Goal: Task Accomplishment & Management: Use online tool/utility

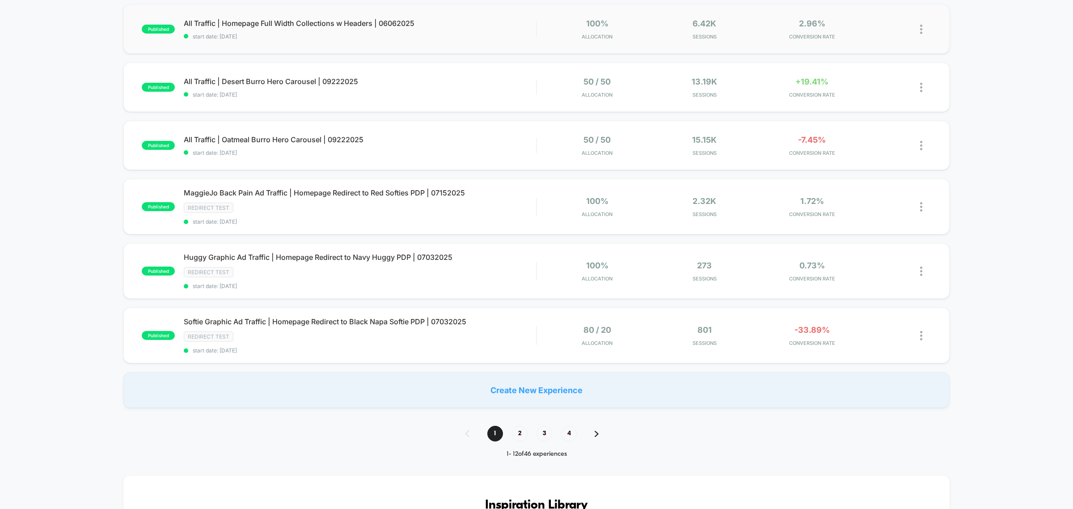
scroll to position [447, 0]
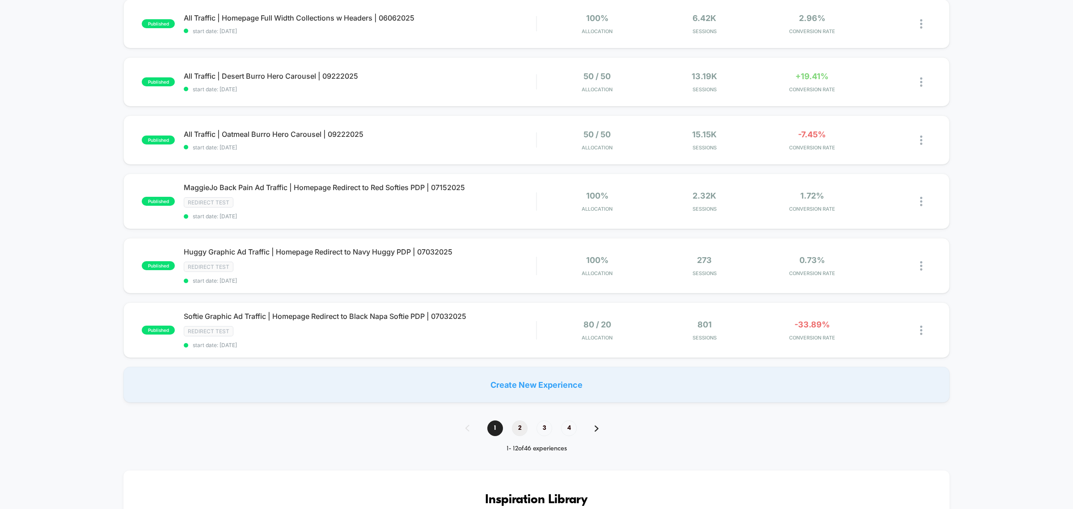
click at [515, 421] on span "2" at bounding box center [520, 428] width 16 height 16
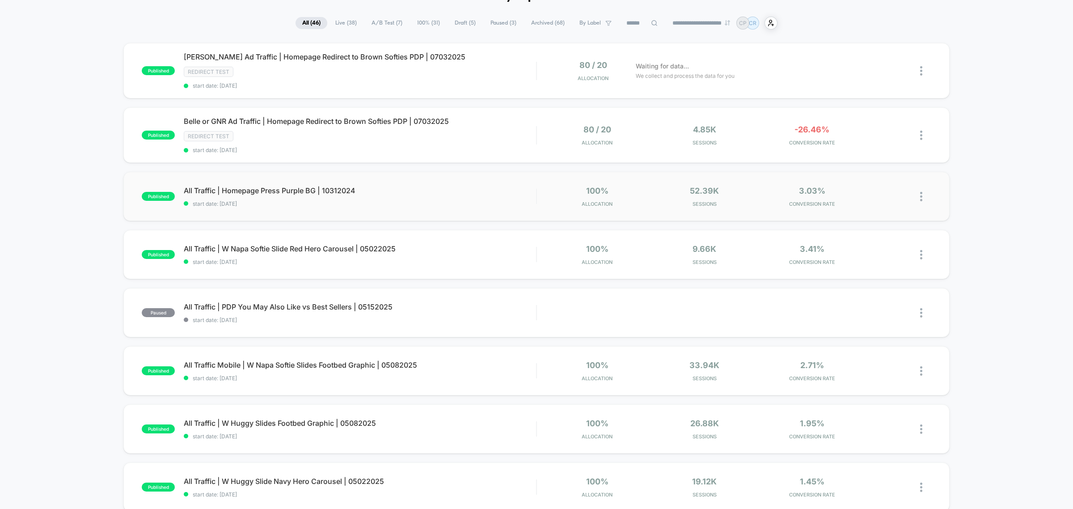
scroll to position [0, 0]
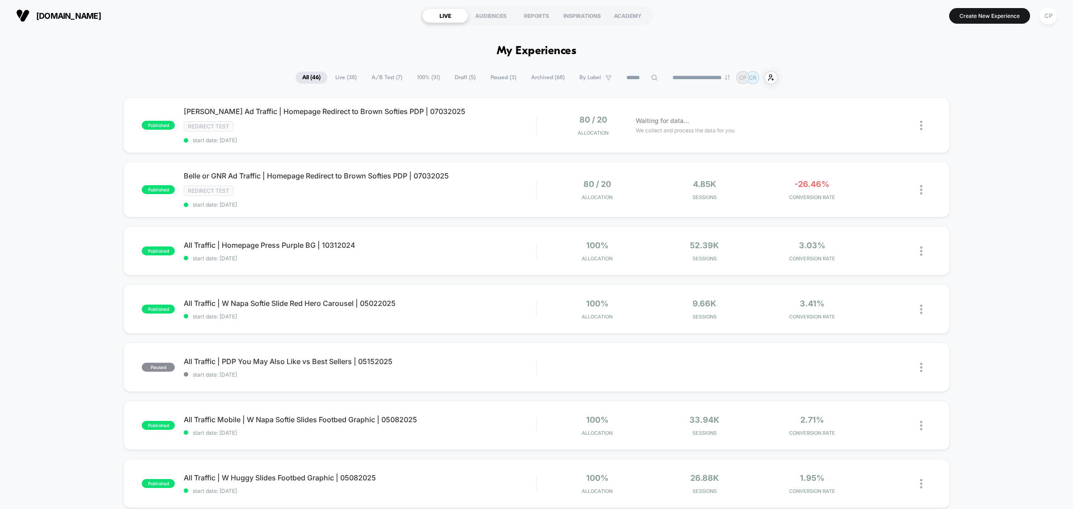
click at [651, 74] on icon at bounding box center [654, 77] width 7 height 7
type input "*****"
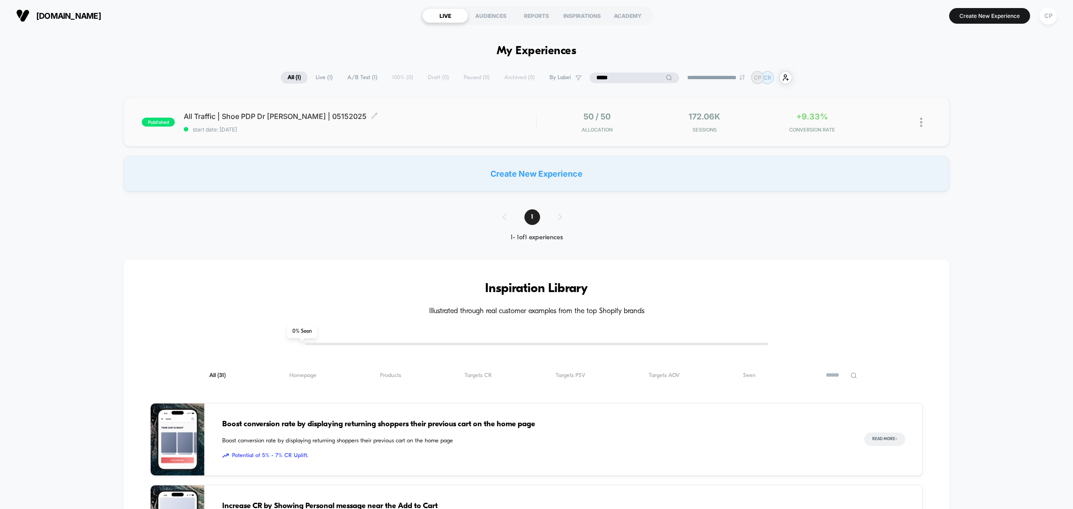
click at [488, 117] on span "All Traffic | Shoe PDP Dr [PERSON_NAME] | 05152025 Click to edit experience det…" at bounding box center [360, 116] width 352 height 9
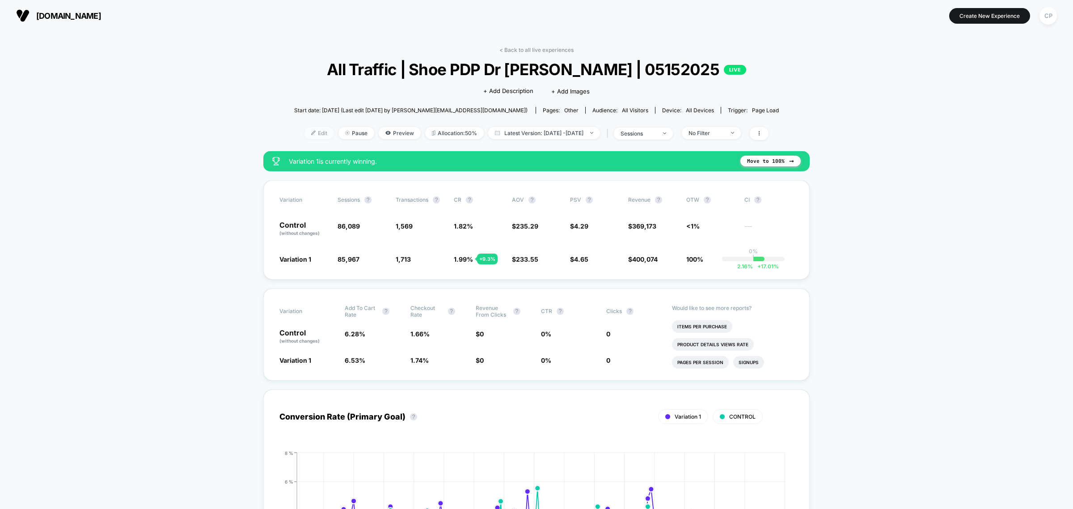
click at [309, 132] on span "Edit" at bounding box center [318, 133] width 29 height 12
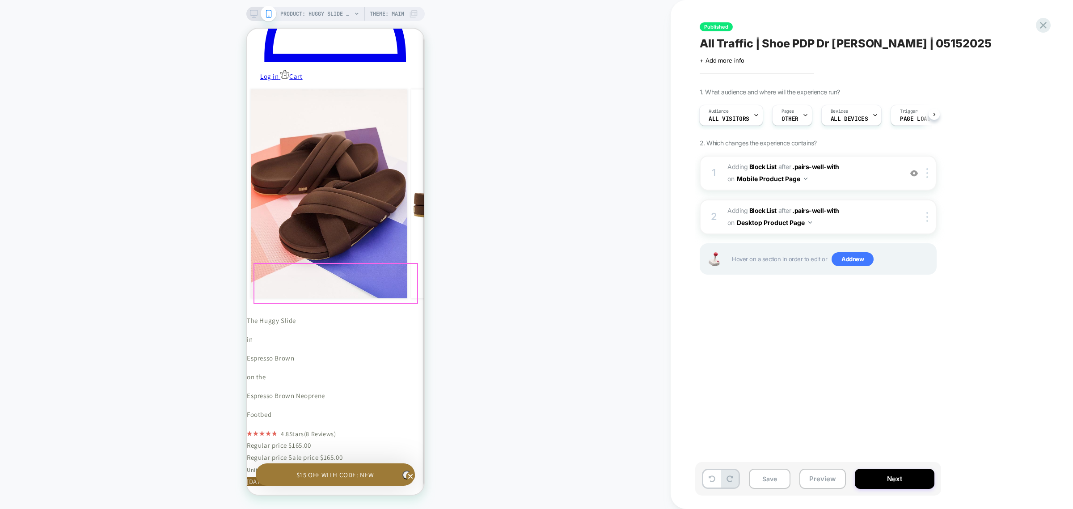
scroll to position [0, 262]
click at [863, 478] on button "Next" at bounding box center [894, 478] width 80 height 20
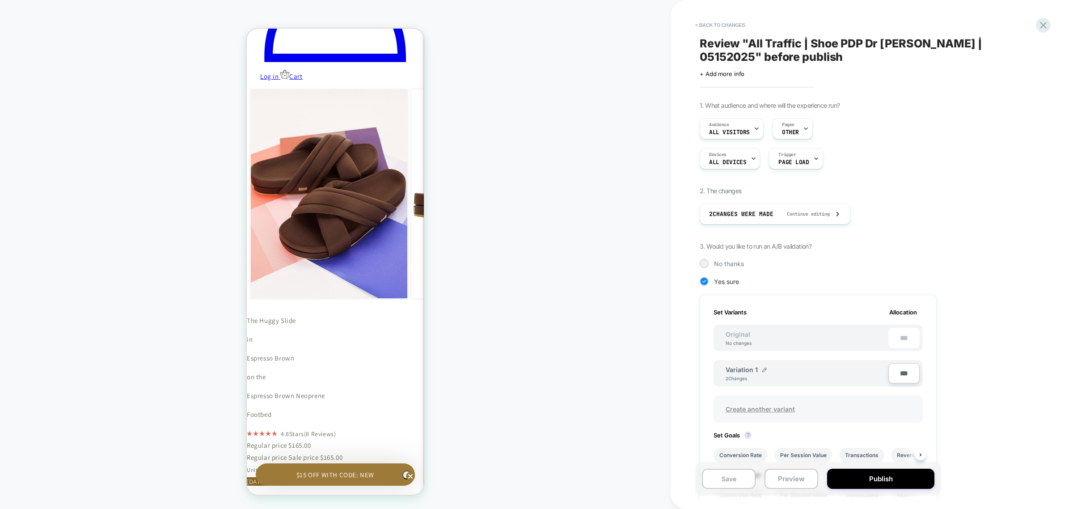
scroll to position [0, 1]
click at [767, 411] on span "Create another variant" at bounding box center [759, 408] width 87 height 21
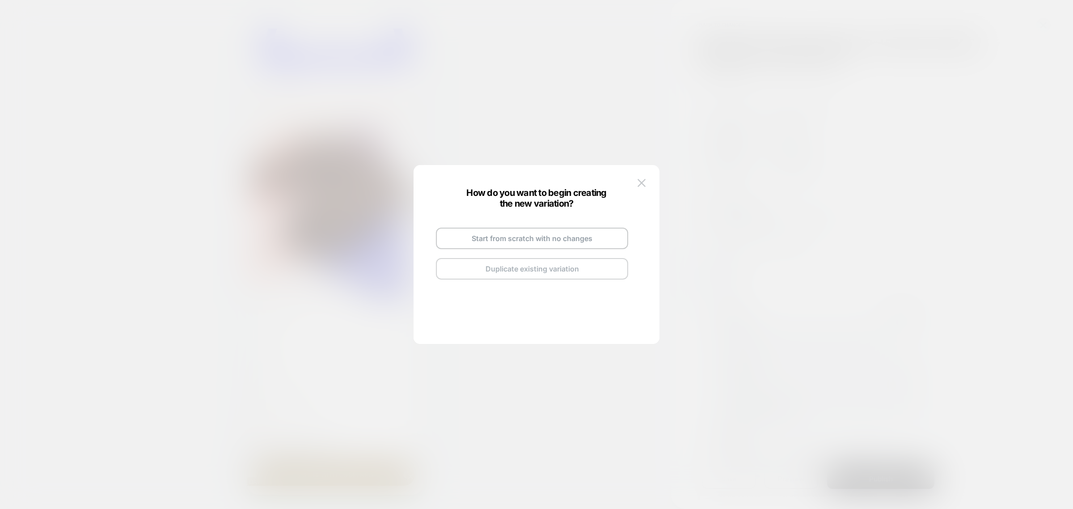
click at [528, 265] on button "Duplicate existing variation" at bounding box center [532, 268] width 192 height 21
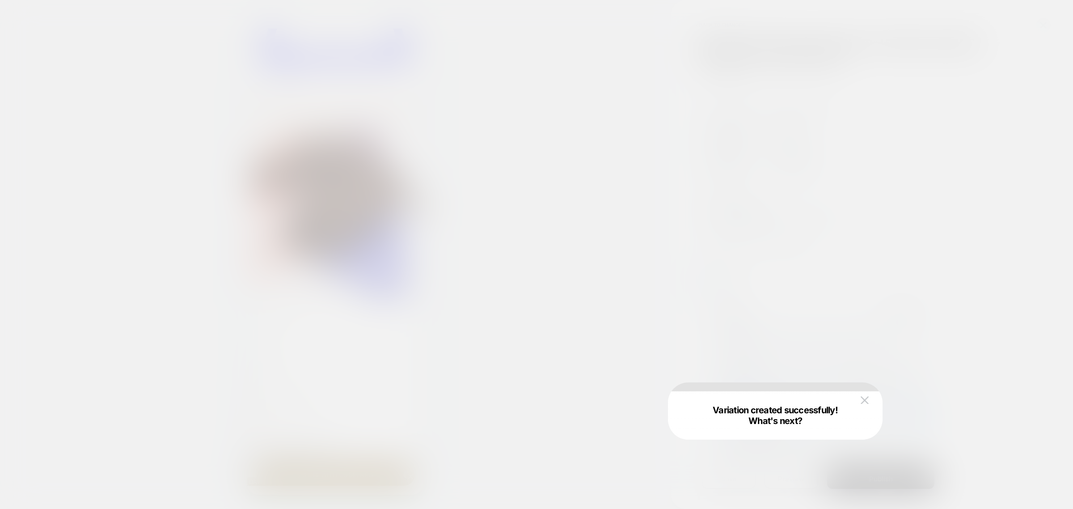
scroll to position [0, 131]
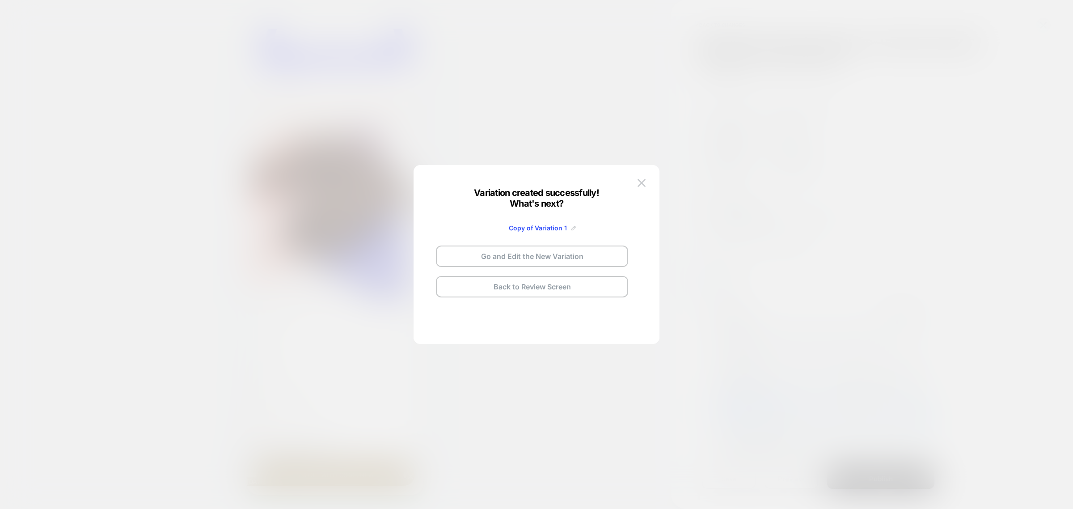
click at [572, 228] on img at bounding box center [573, 228] width 4 height 4
click at [533, 227] on input "**********" at bounding box center [520, 227] width 65 height 17
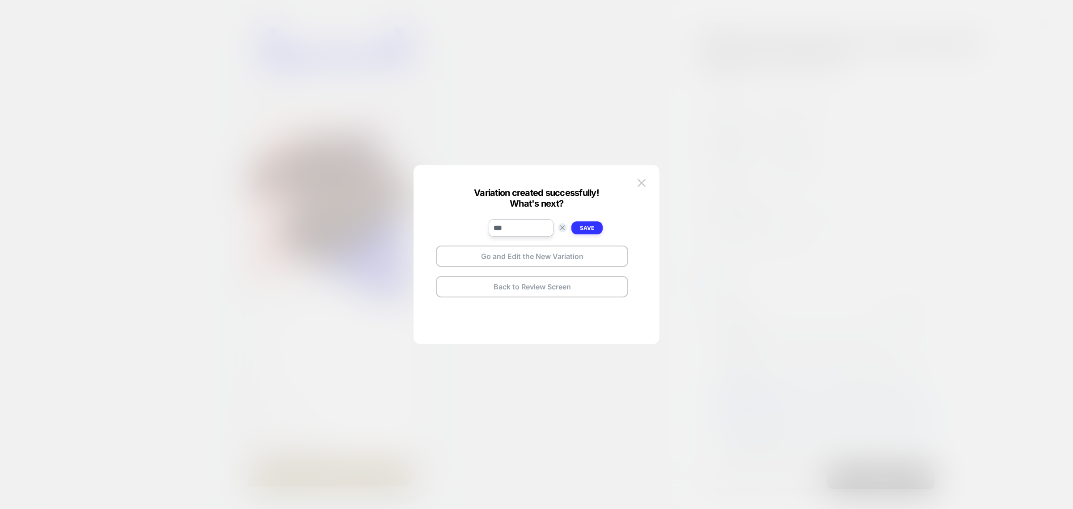
type input "***"
click at [589, 228] on strong "Save" at bounding box center [587, 227] width 14 height 7
click at [541, 257] on button "Go and Edit the New Variation" at bounding box center [532, 255] width 192 height 21
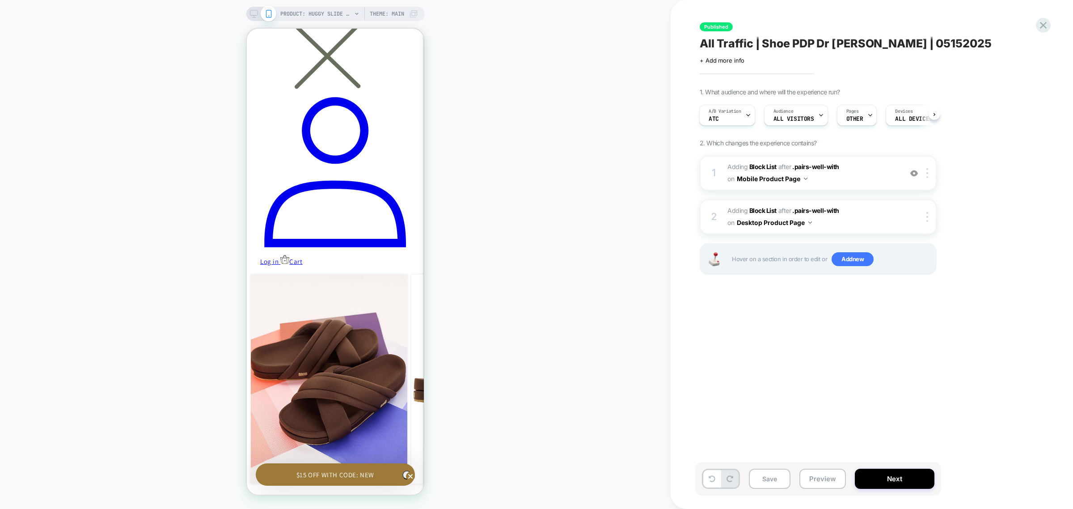
scroll to position [278, 0]
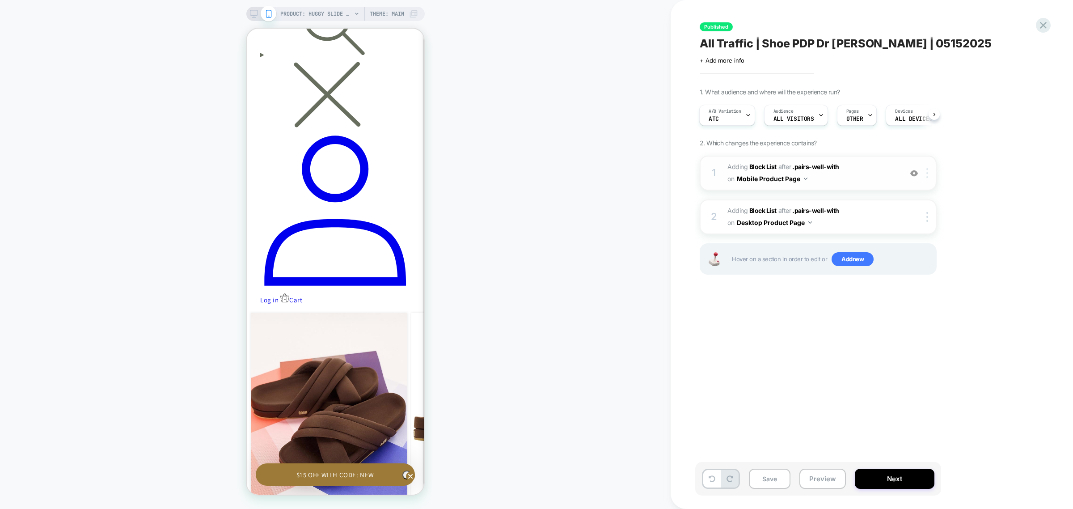
click at [928, 172] on img at bounding box center [927, 173] width 2 height 10
click at [930, 177] on div at bounding box center [928, 173] width 15 height 10
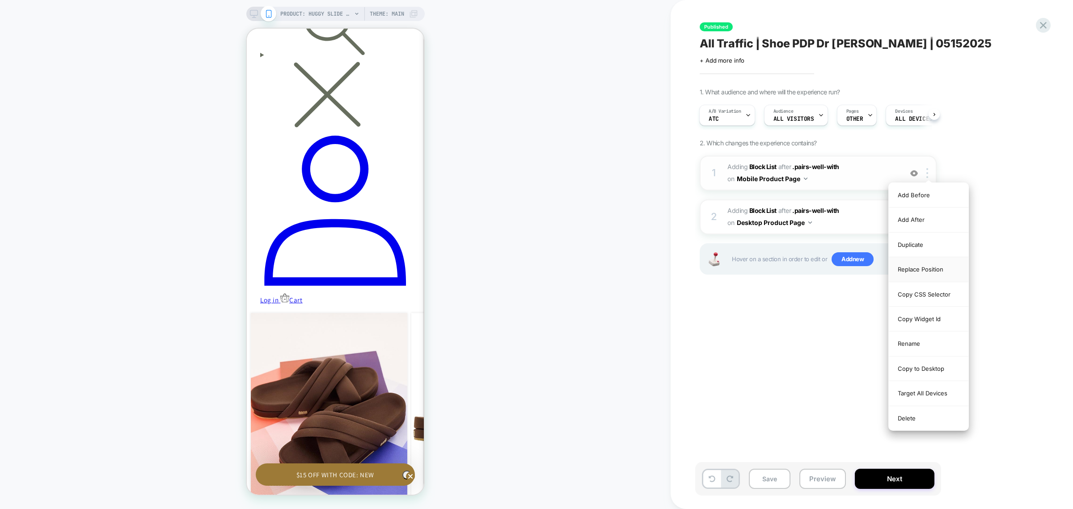
click at [926, 269] on div "Replace Position" at bounding box center [928, 269] width 80 height 25
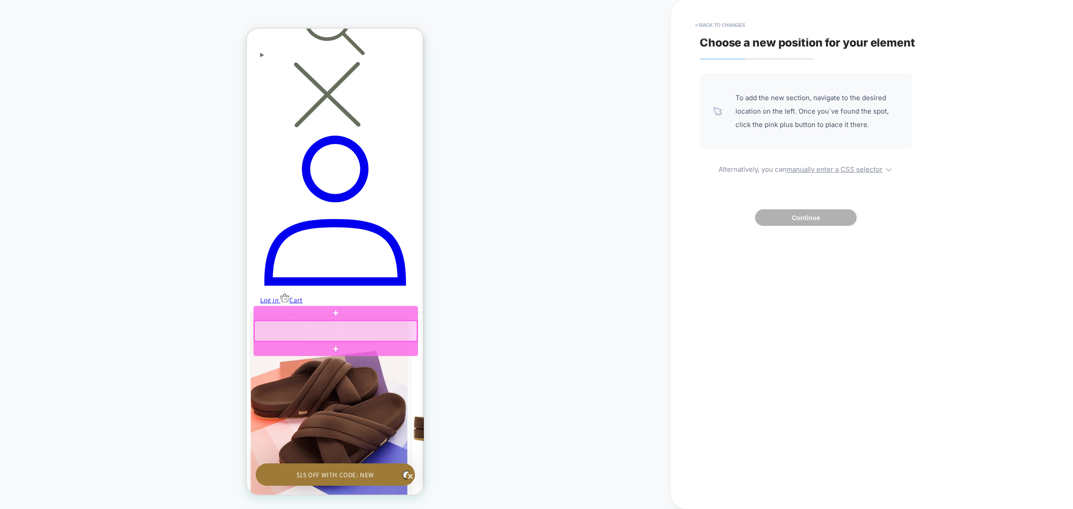
scroll to position [0, 262]
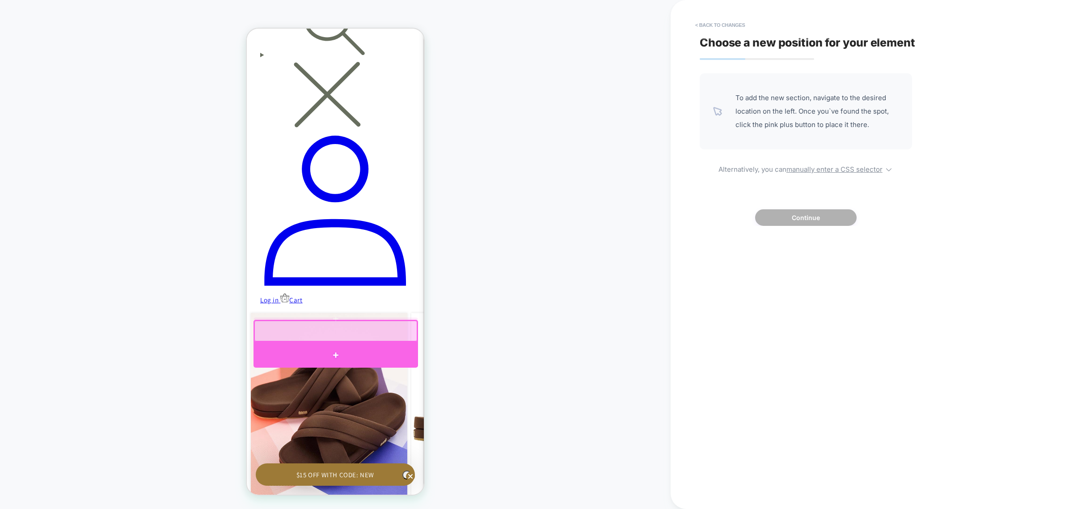
click at [388, 348] on div at bounding box center [335, 355] width 164 height 26
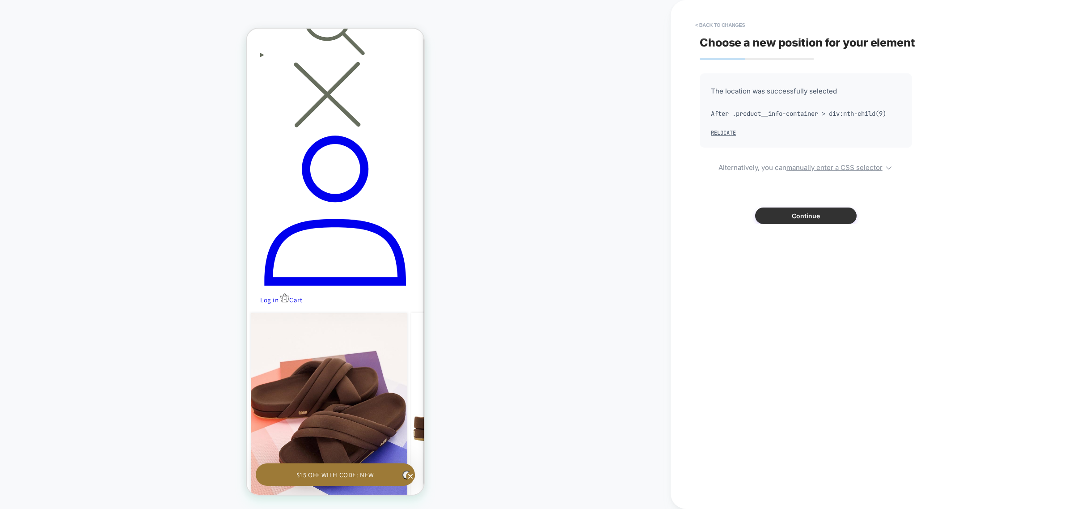
click at [789, 211] on button "Continue" at bounding box center [805, 215] width 101 height 17
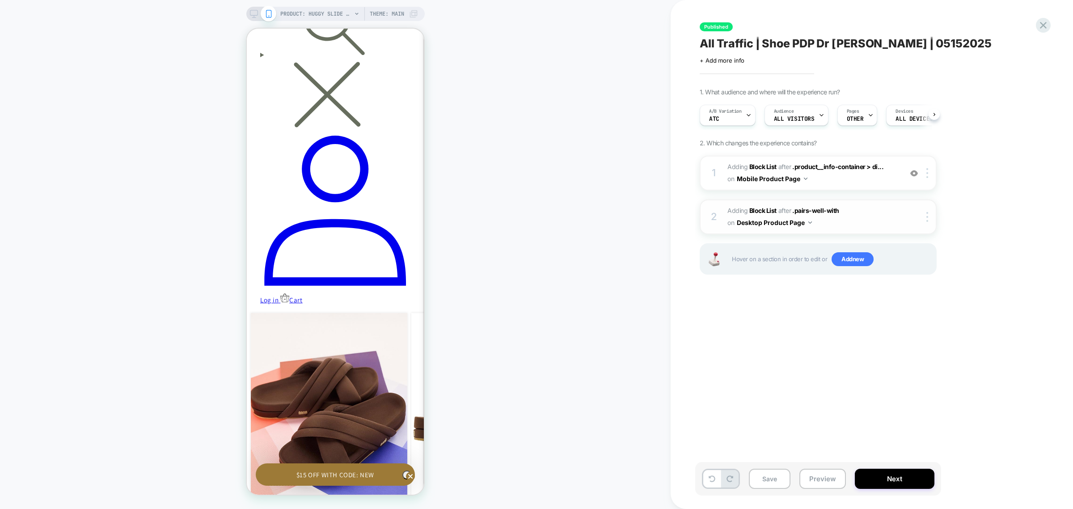
scroll to position [0, 0]
click at [764, 163] on b "Block List" at bounding box center [762, 167] width 27 height 8
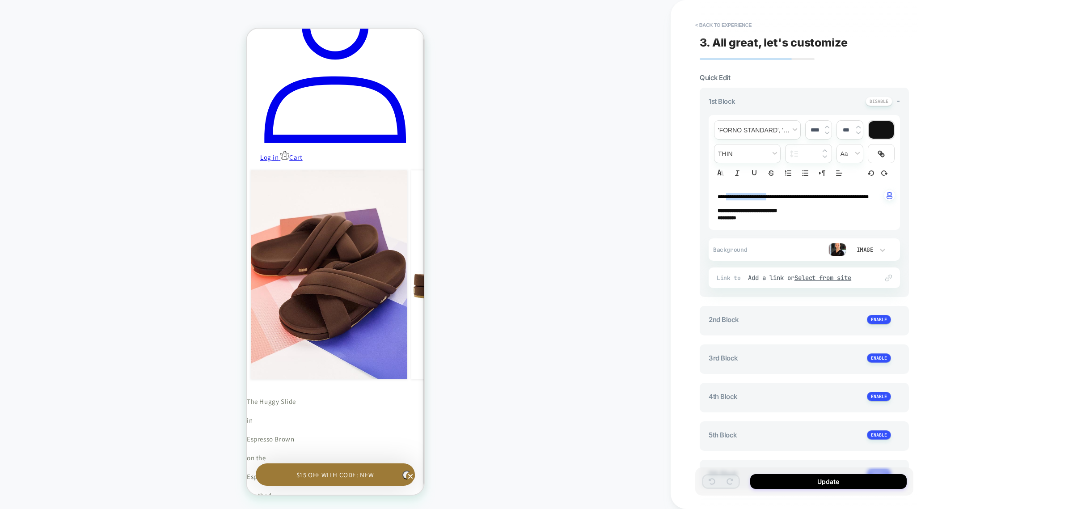
scroll to position [0, 131]
drag, startPoint x: 767, startPoint y: 197, endPoint x: 720, endPoint y: 197, distance: 46.9
click at [720, 197] on span "**********" at bounding box center [792, 196] width 151 height 5
type input "****"
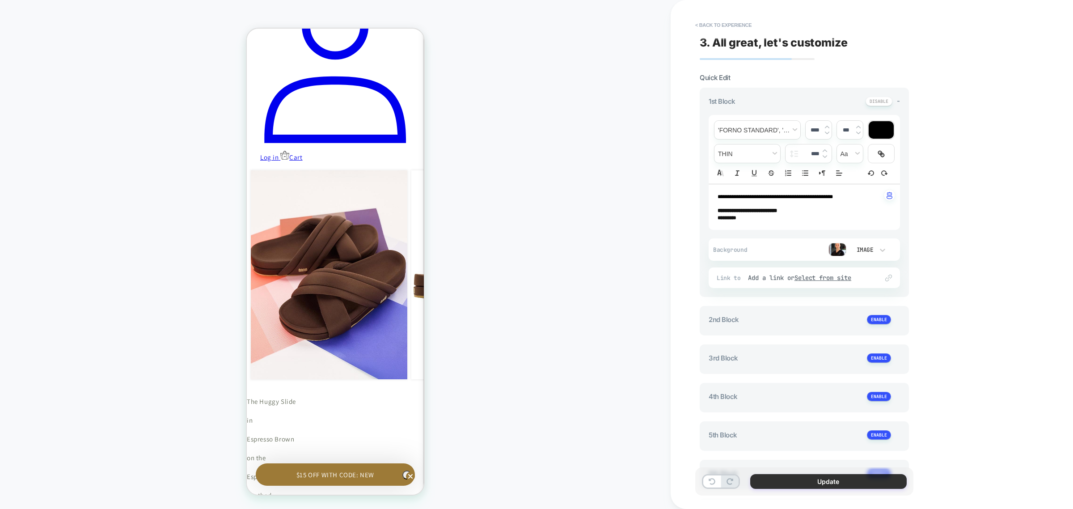
click at [808, 477] on button "Update" at bounding box center [828, 481] width 156 height 15
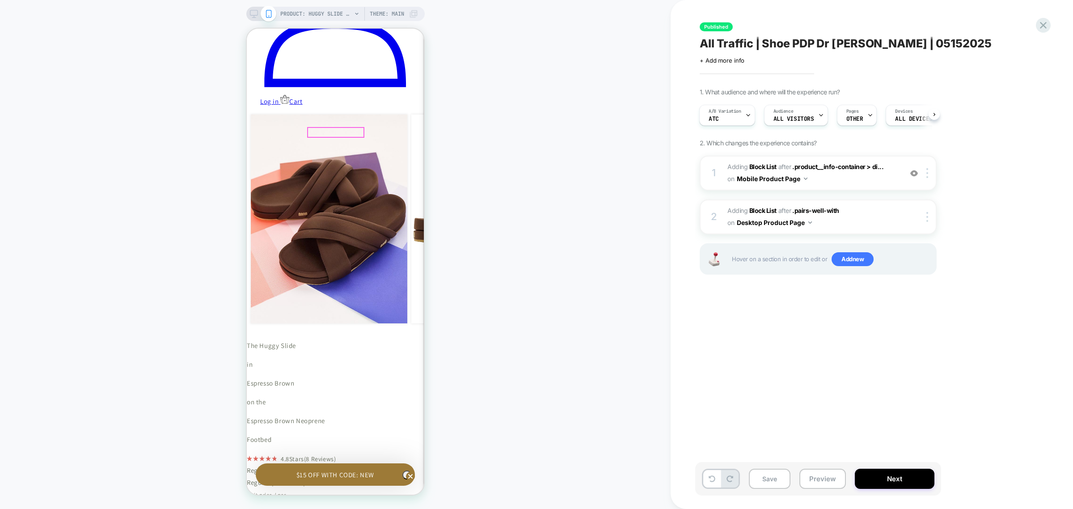
scroll to position [141, 0]
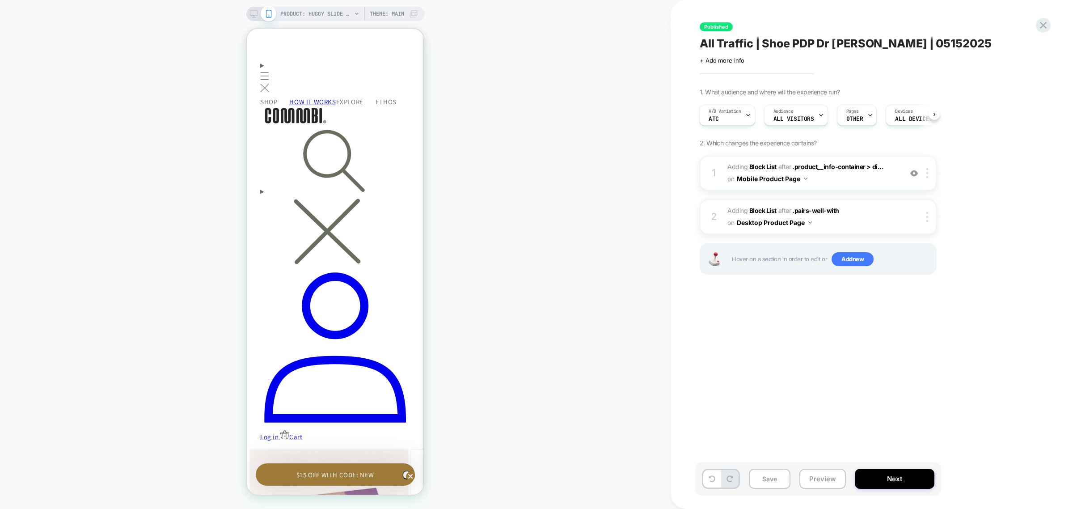
click at [253, 18] on div "PRODUCT: Huggy Slide - Espreso Brown [esspreso] Theme: MAIN" at bounding box center [335, 14] width 178 height 14
click at [256, 15] on icon at bounding box center [254, 14] width 8 height 8
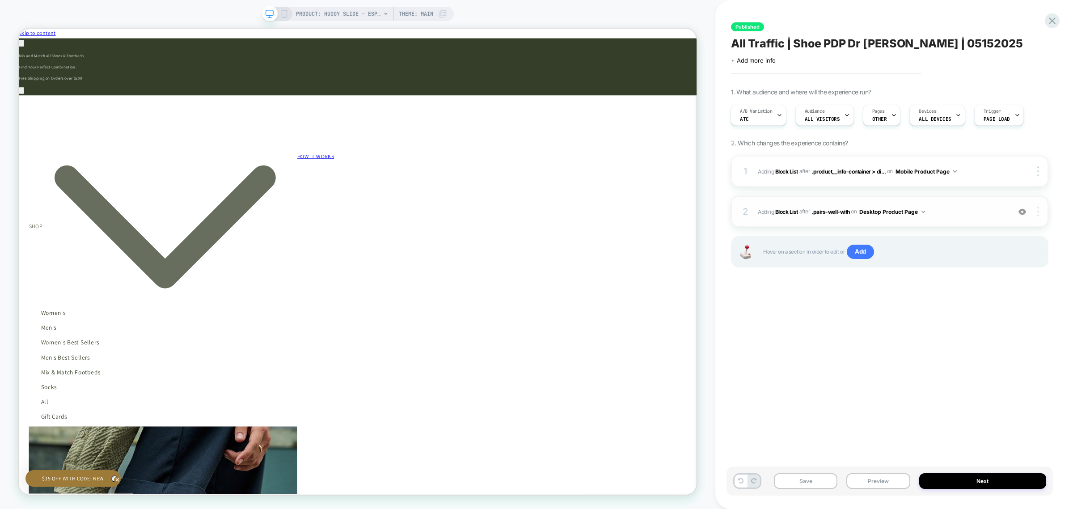
scroll to position [0, 800]
click at [1039, 210] on div at bounding box center [1039, 211] width 17 height 10
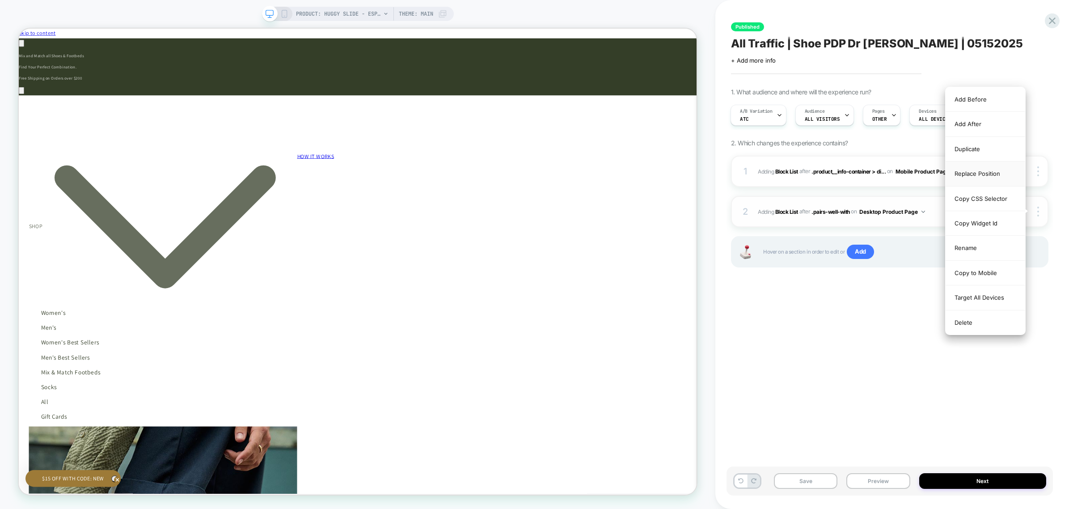
click at [985, 173] on div "Replace Position" at bounding box center [985, 173] width 80 height 25
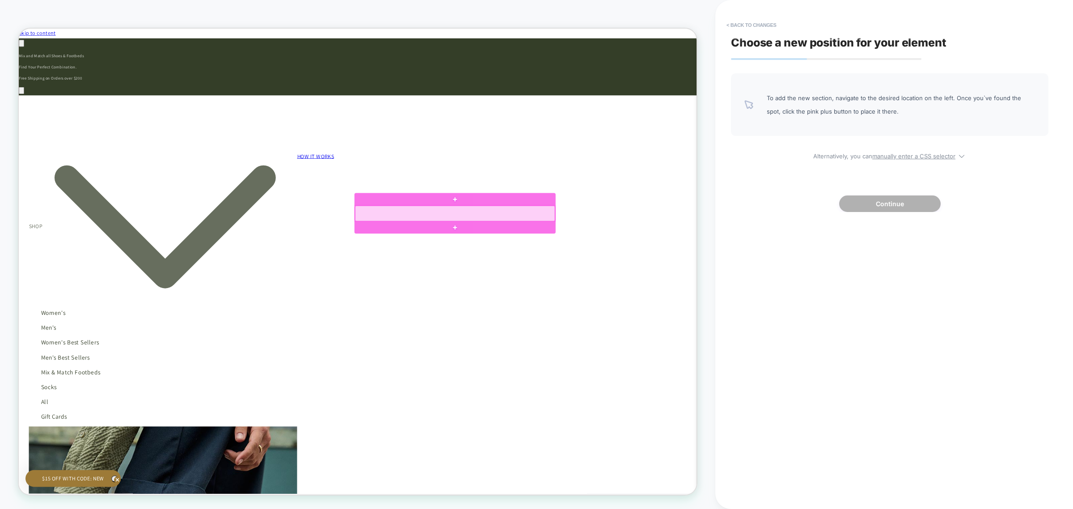
scroll to position [0, 1600]
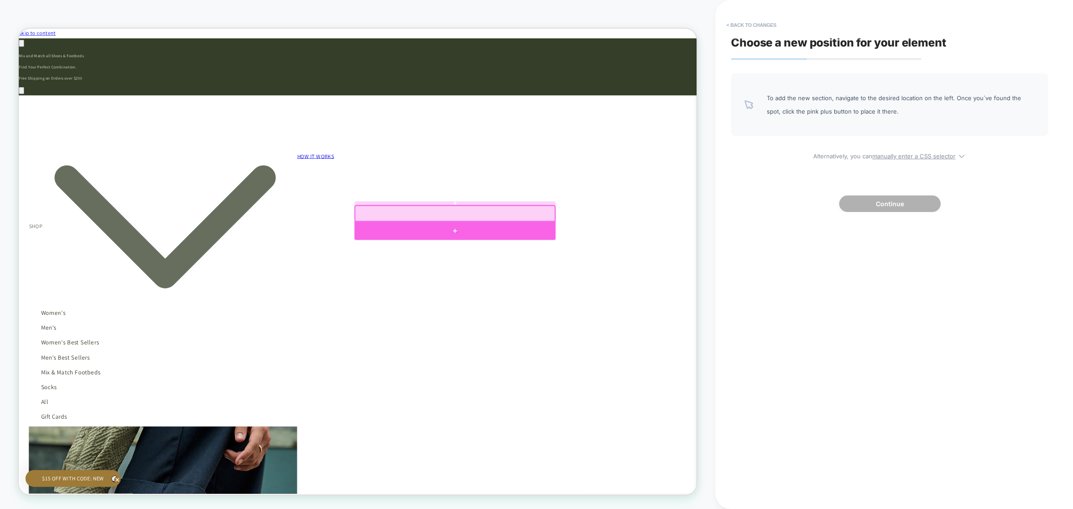
click at [627, 299] on div at bounding box center [600, 298] width 268 height 24
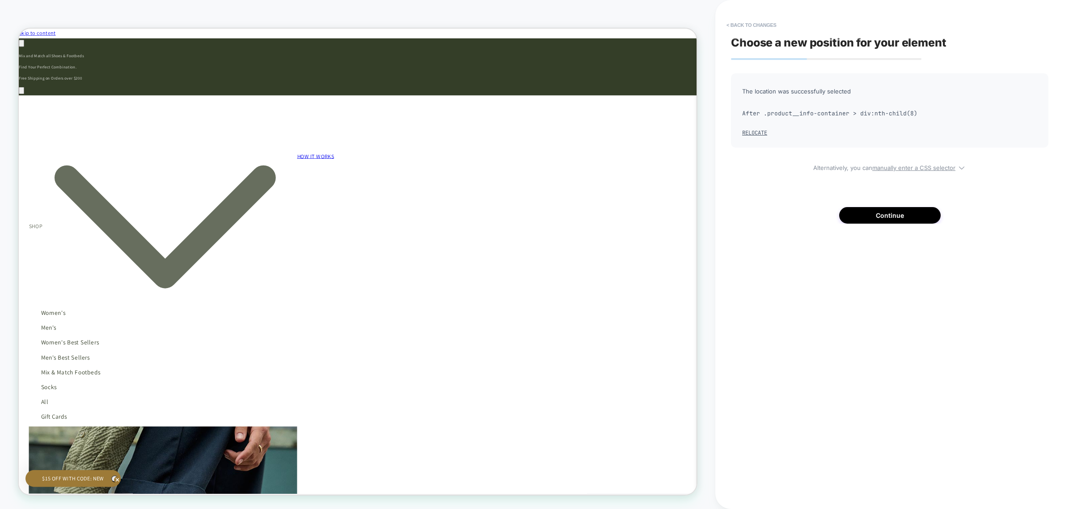
click at [738, 22] on button "< Back to changes" at bounding box center [751, 25] width 59 height 14
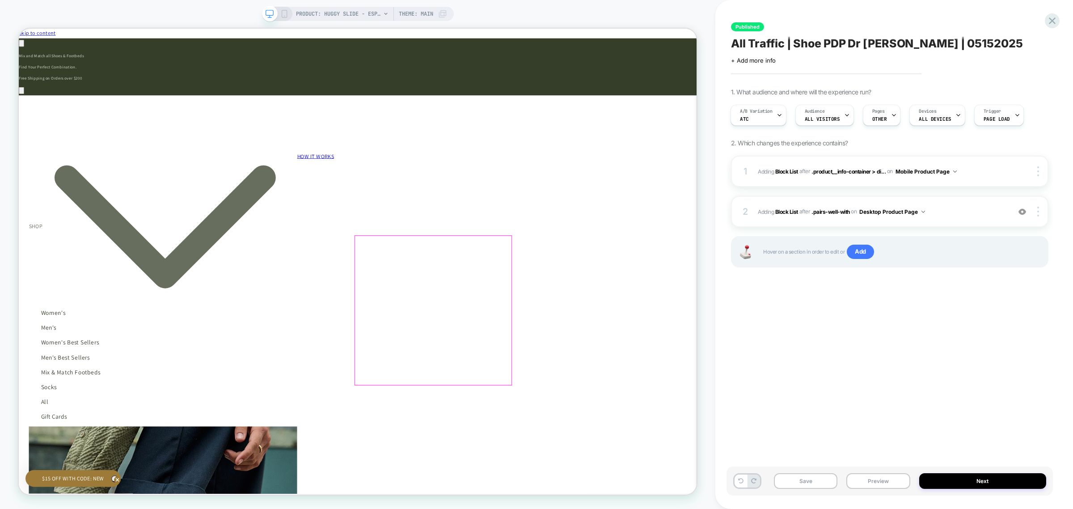
scroll to position [0, 800]
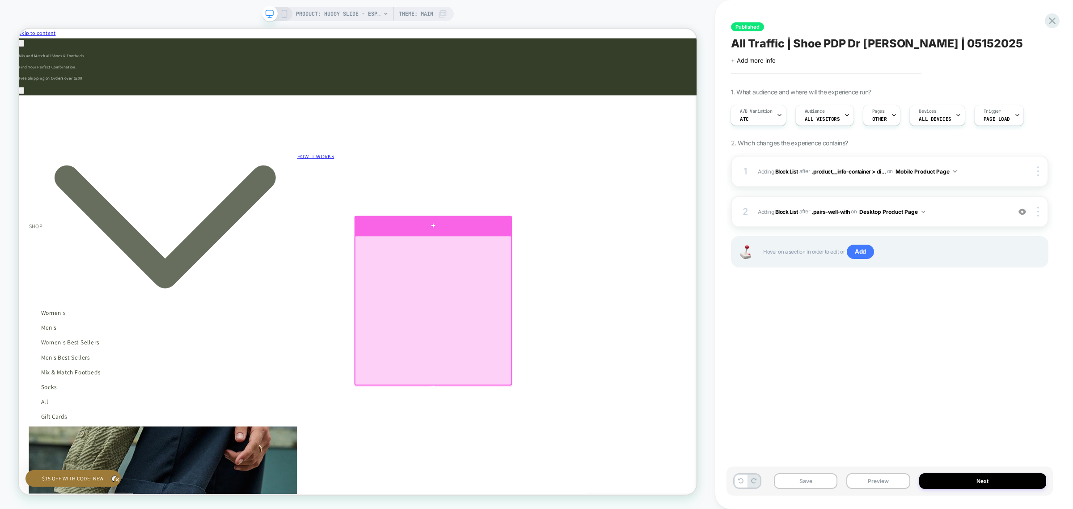
click at [655, 292] on div at bounding box center [571, 291] width 210 height 26
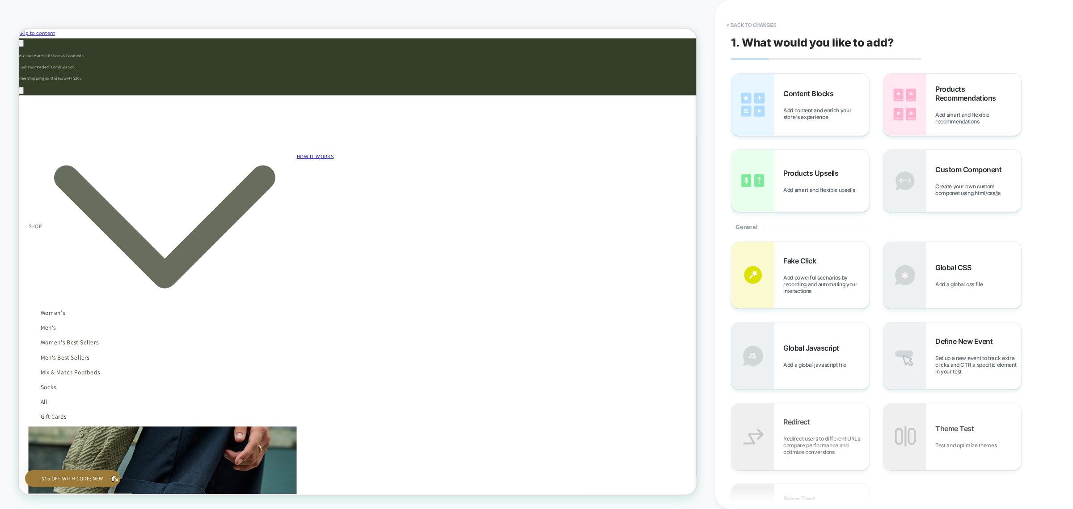
scroll to position [0, 1600]
click at [757, 25] on button "< Back to changes" at bounding box center [751, 25] width 59 height 14
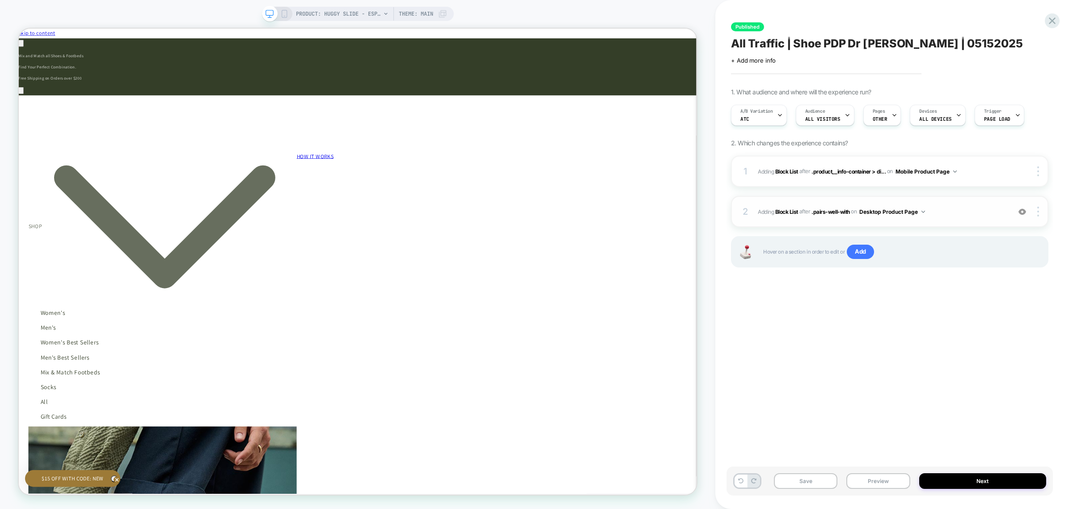
scroll to position [0, 0]
click at [1041, 213] on div at bounding box center [1039, 211] width 17 height 10
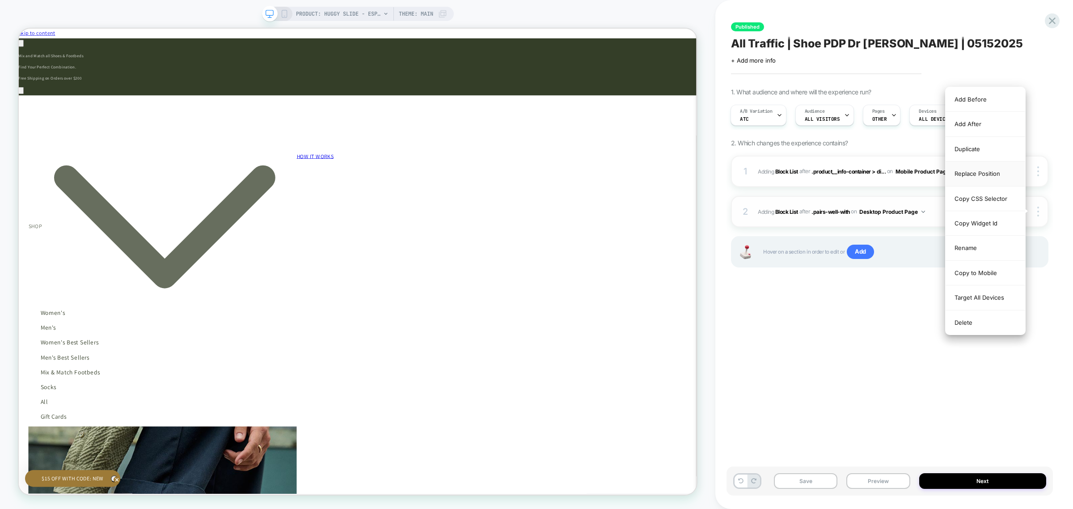
click at [995, 174] on div "Replace Position" at bounding box center [985, 173] width 80 height 25
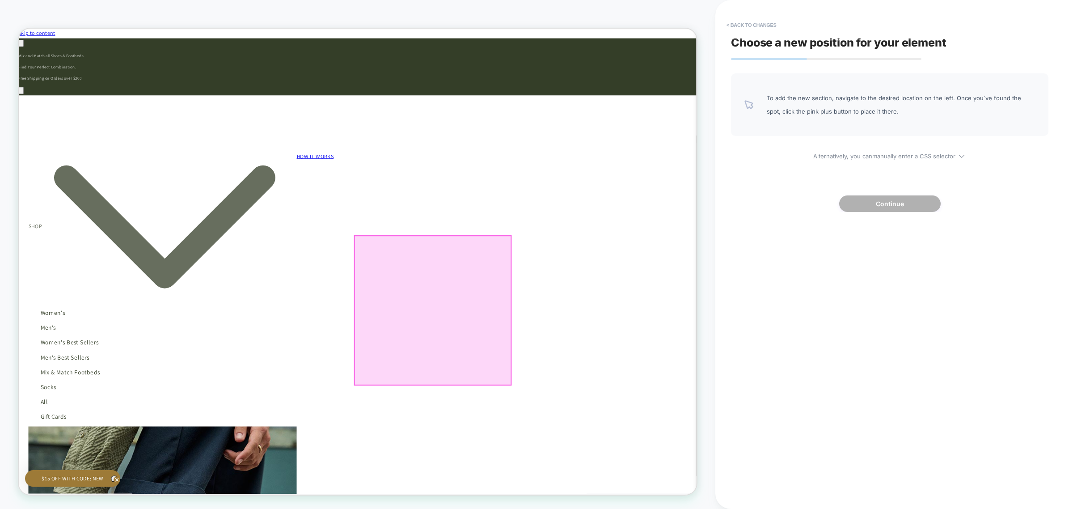
scroll to position [0, 800]
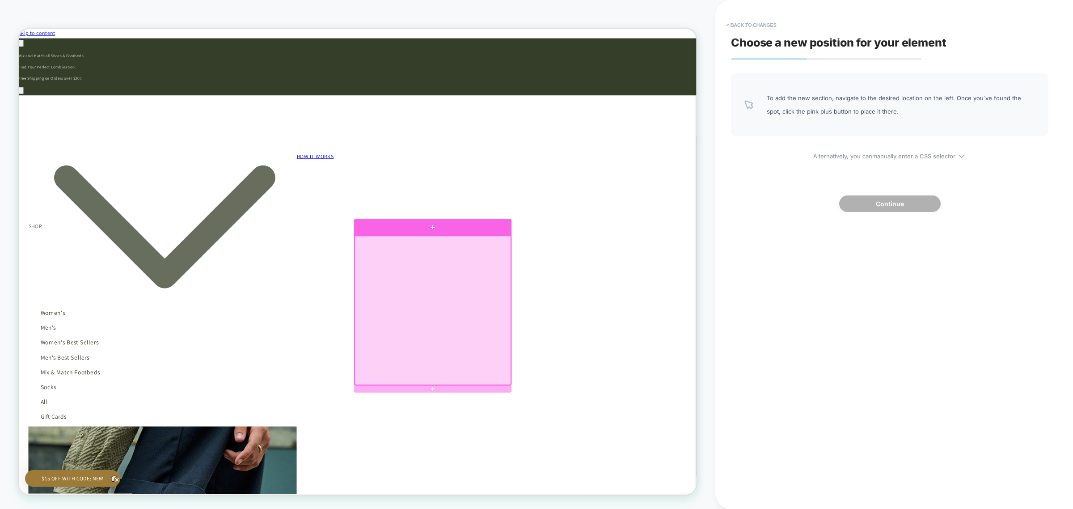
click at [669, 294] on div at bounding box center [571, 293] width 210 height 22
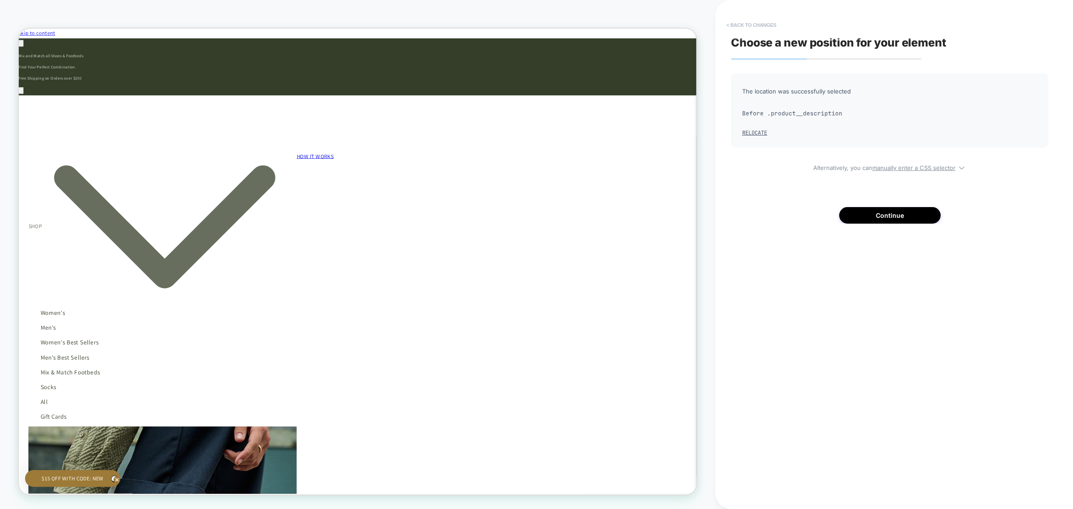
click at [749, 23] on button "< Back to changes" at bounding box center [751, 25] width 59 height 14
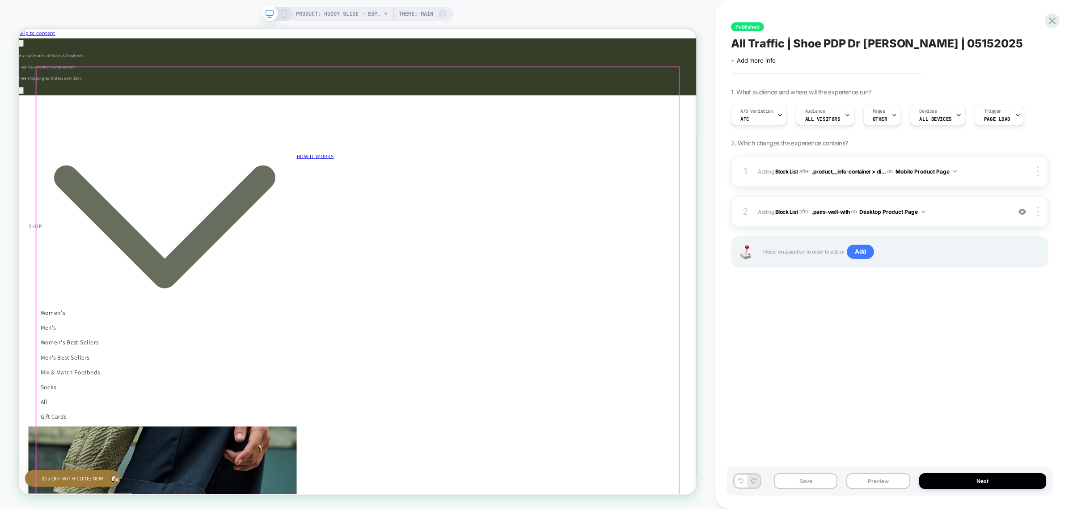
scroll to position [0, 0]
click at [1038, 210] on img at bounding box center [1038, 211] width 2 height 10
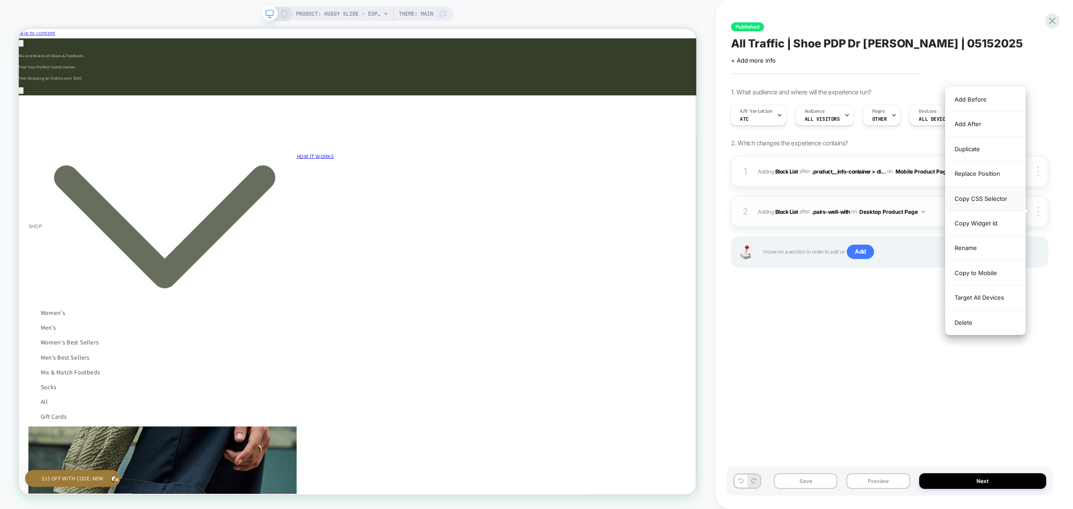
scroll to position [0, 1600]
click at [980, 174] on div "Replace Position" at bounding box center [985, 173] width 80 height 25
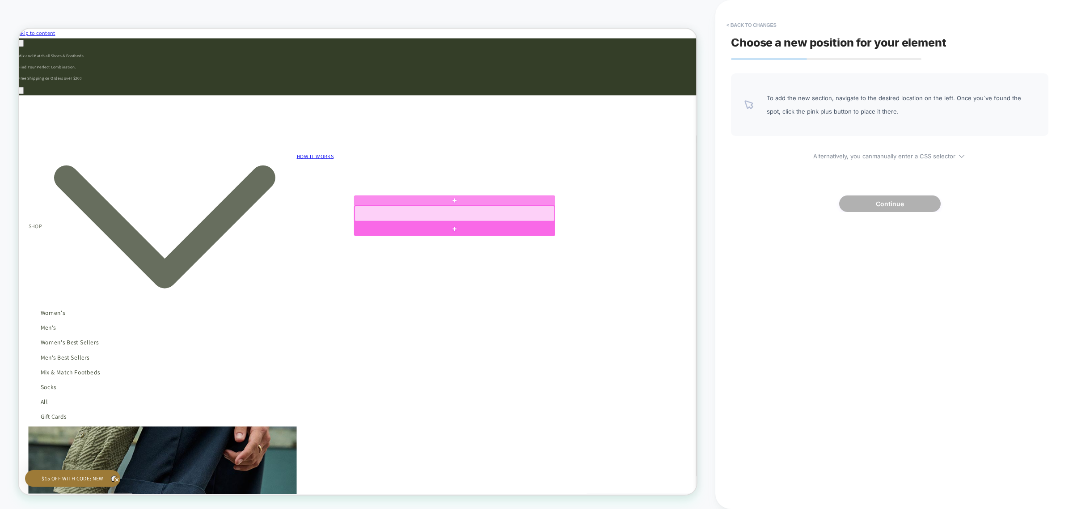
click at [694, 302] on div at bounding box center [600, 295] width 268 height 19
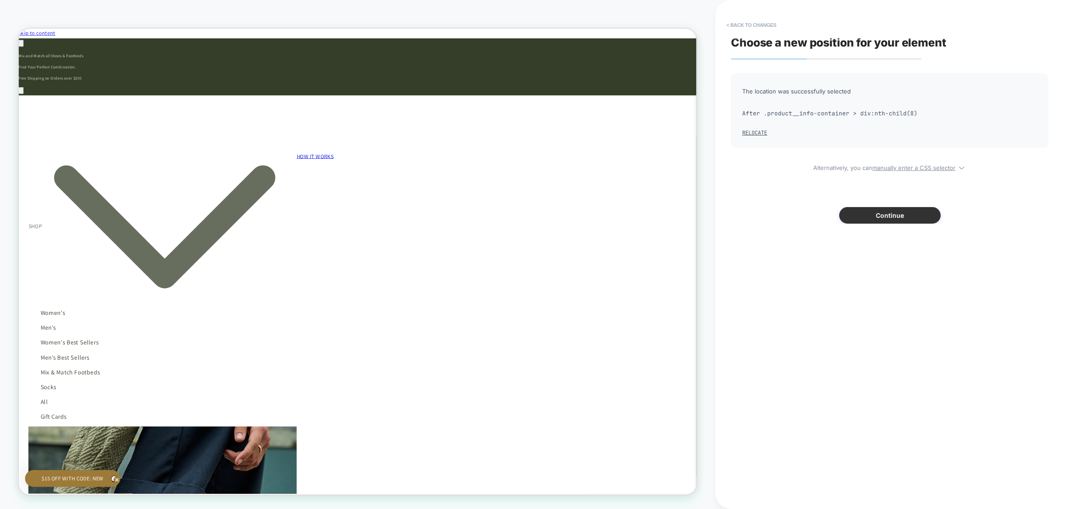
scroll to position [0, 0]
click at [872, 216] on button "Continue" at bounding box center [889, 215] width 101 height 17
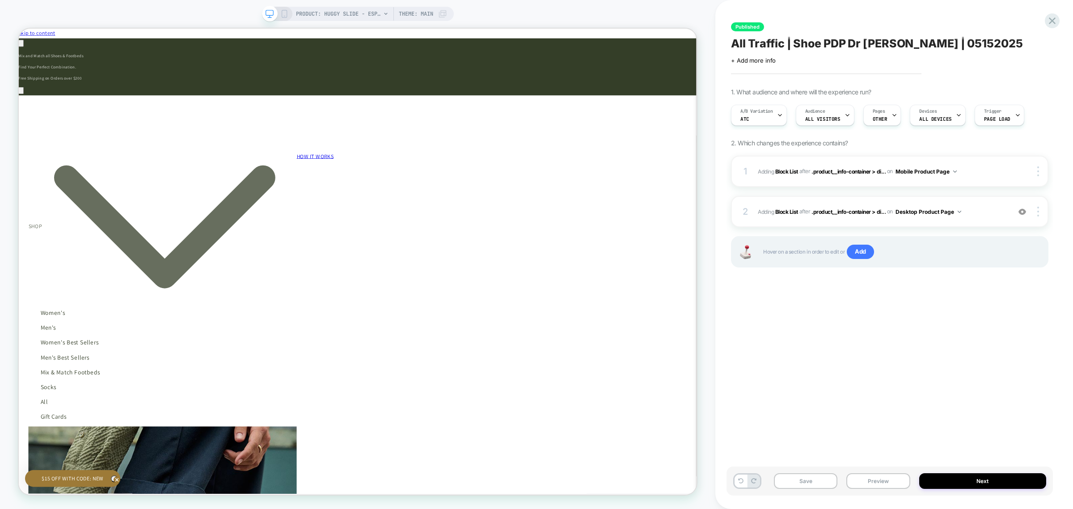
scroll to position [0, 0]
click at [787, 213] on b "Block List" at bounding box center [786, 211] width 23 height 7
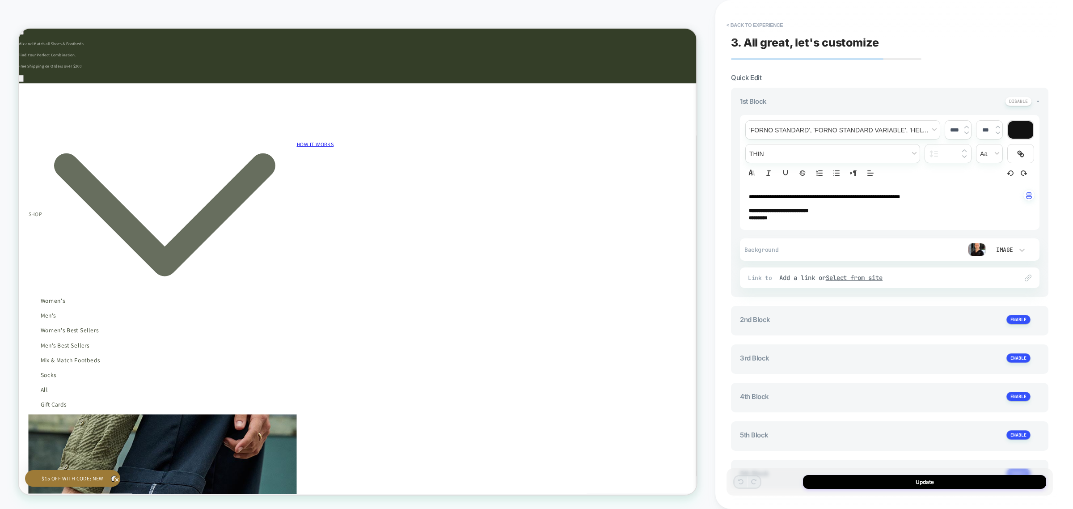
scroll to position [0, 800]
drag, startPoint x: 798, startPoint y: 195, endPoint x: 759, endPoint y: 198, distance: 39.4
click at [759, 198] on span "**********" at bounding box center [824, 196] width 151 height 5
type input "****"
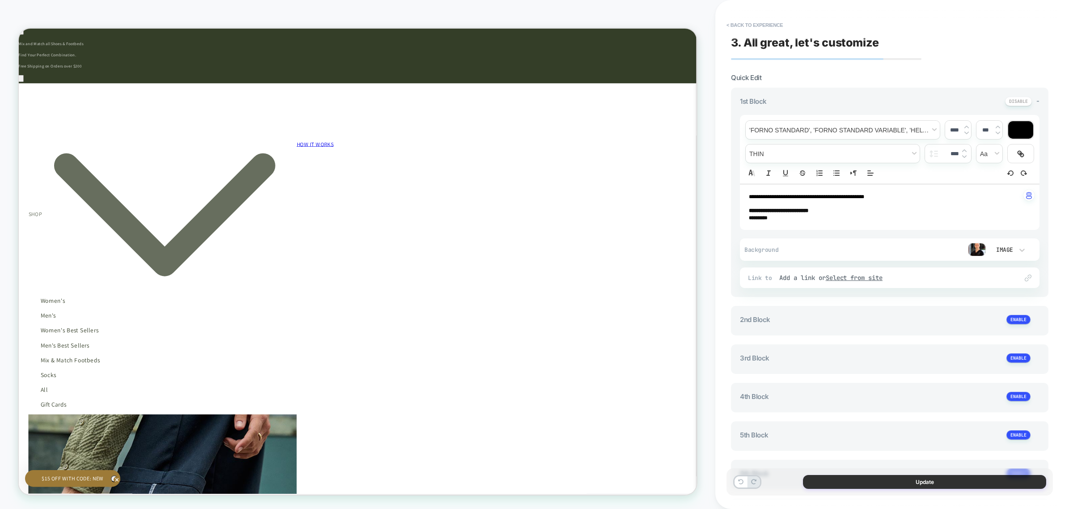
scroll to position [0, 0]
click at [919, 481] on button "Update" at bounding box center [924, 482] width 243 height 14
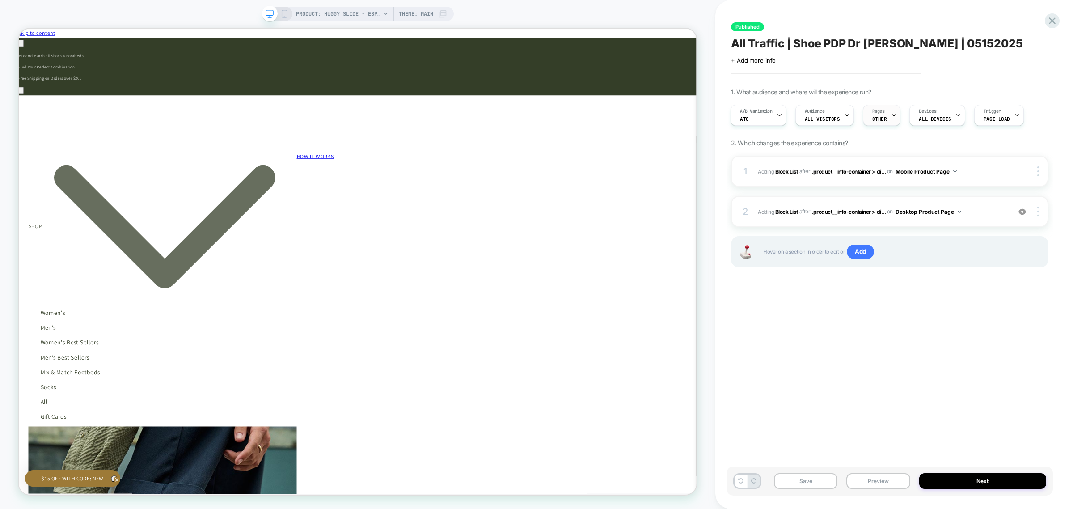
scroll to position [0, 800]
click at [874, 118] on span "OTHER" at bounding box center [879, 119] width 15 height 6
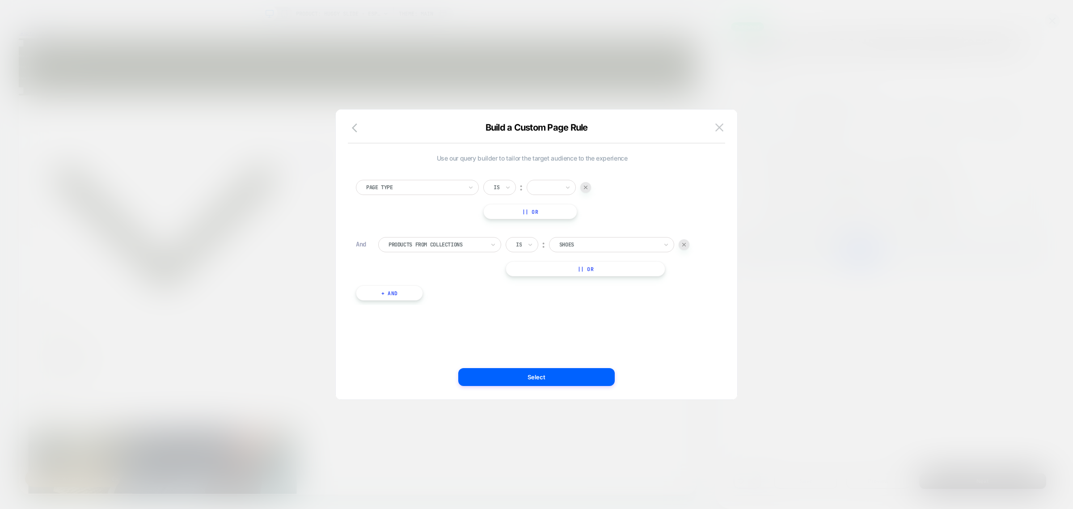
scroll to position [0, 1600]
click at [559, 189] on div at bounding box center [548, 187] width 22 height 8
click at [555, 254] on div "Product" at bounding box center [565, 255] width 58 height 14
click at [556, 378] on button "Select" at bounding box center [536, 377] width 156 height 18
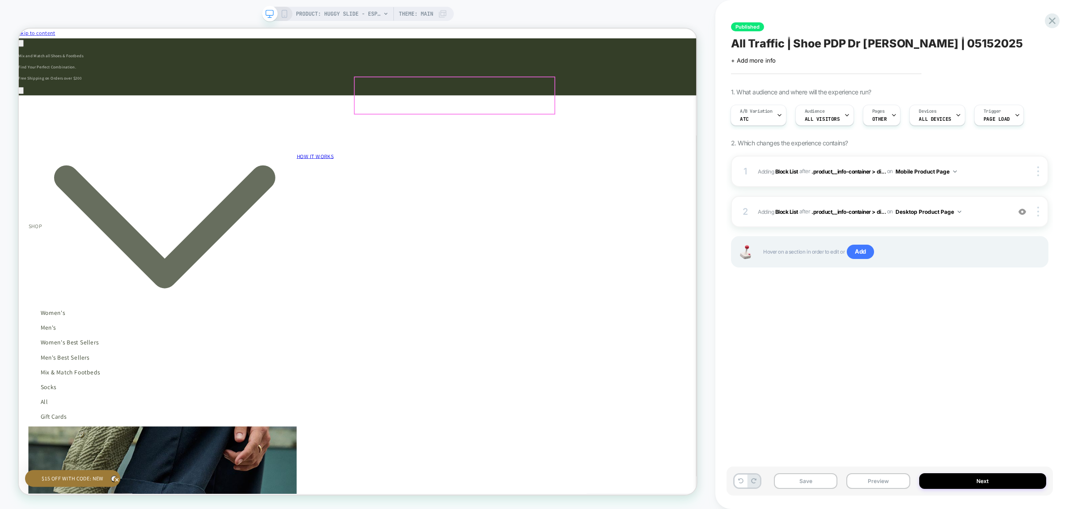
scroll to position [0, 800]
click at [980, 485] on button "Next" at bounding box center [982, 481] width 127 height 16
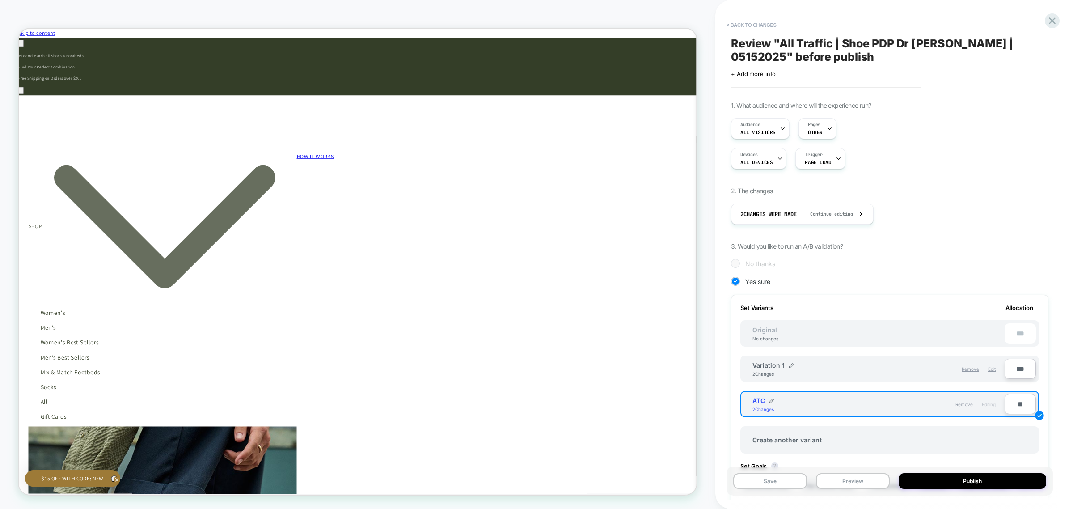
scroll to position [0, 1]
click at [1018, 403] on input "**" at bounding box center [1019, 404] width 31 height 20
type input "***"
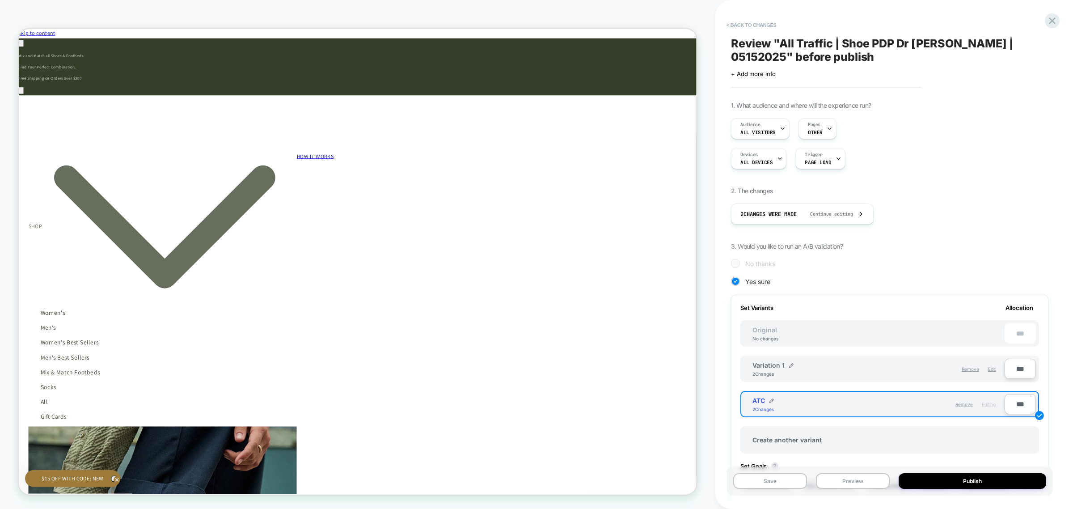
type input "***"
type input "****"
type input "**"
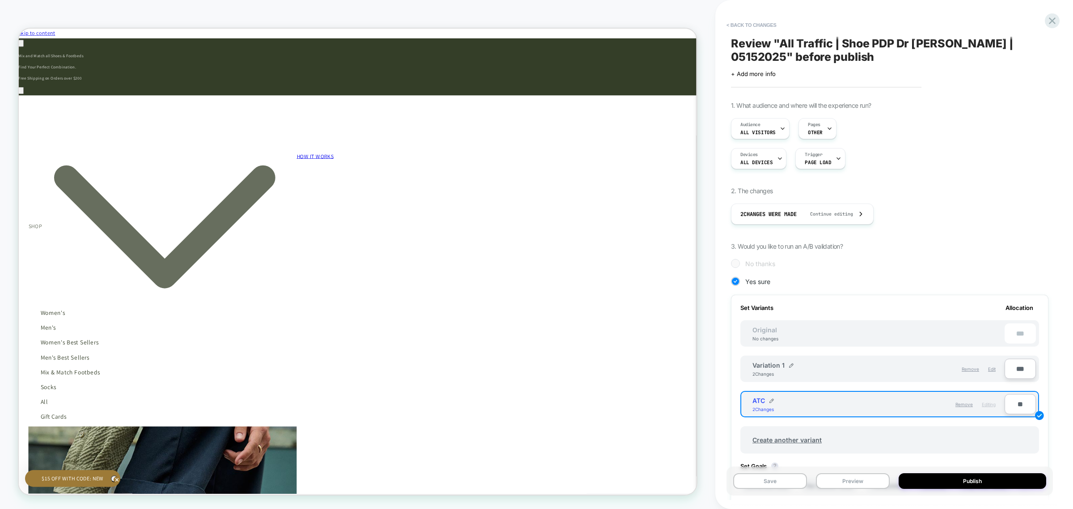
type input "**"
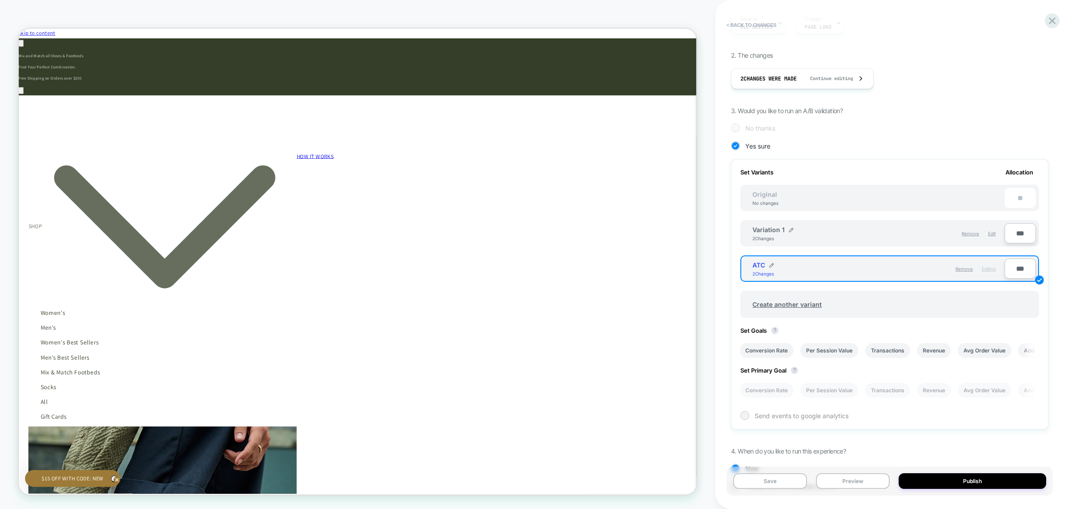
scroll to position [168, 0]
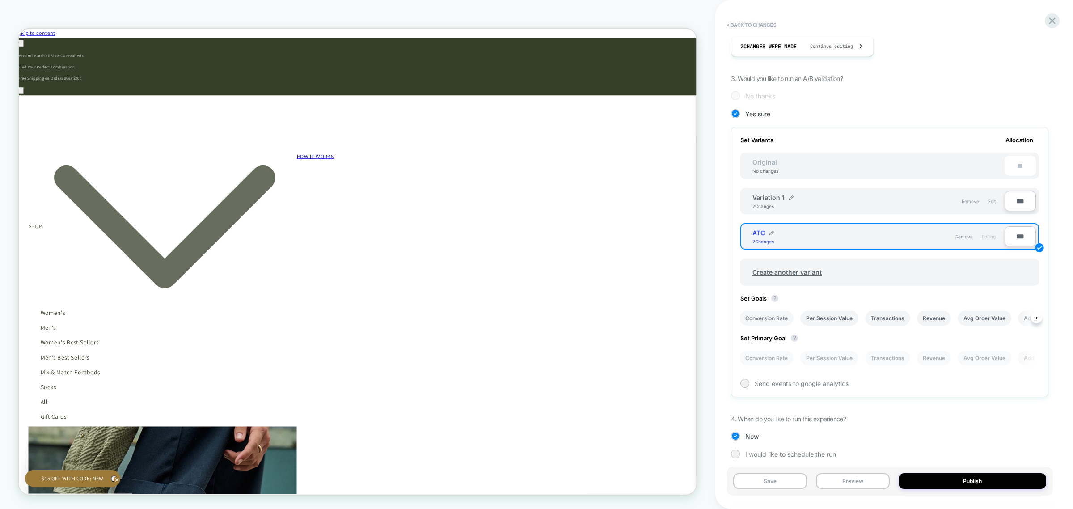
type input "***"
click at [774, 320] on li "Conversion Rate" at bounding box center [766, 318] width 54 height 15
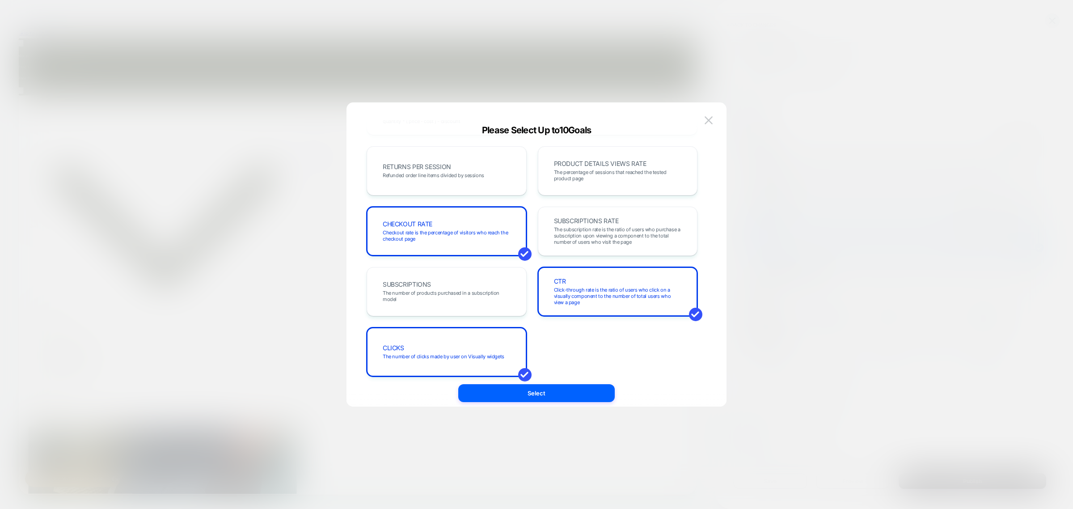
scroll to position [308, 0]
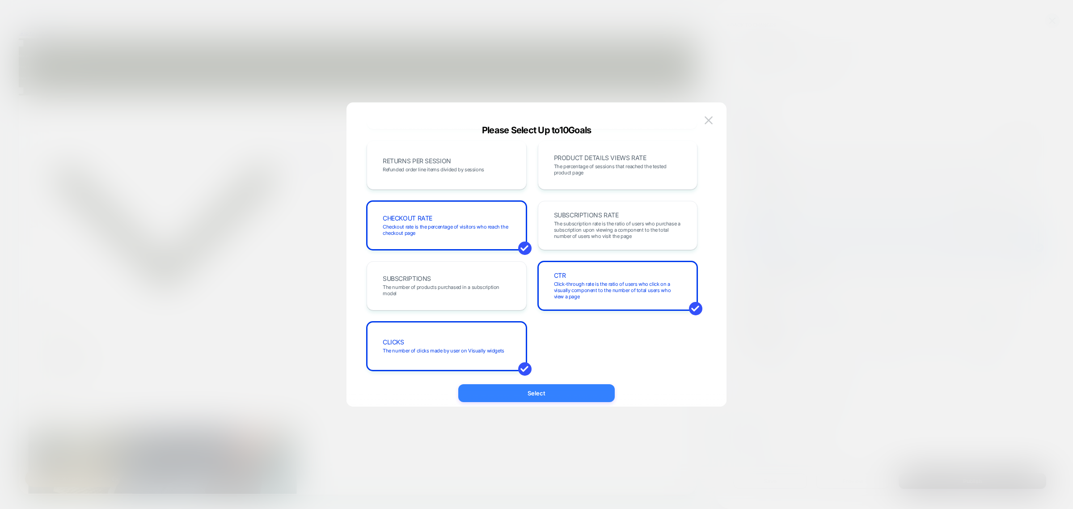
drag, startPoint x: 539, startPoint y: 390, endPoint x: 886, endPoint y: 528, distance: 373.7
click at [539, 390] on button "Select" at bounding box center [536, 393] width 156 height 18
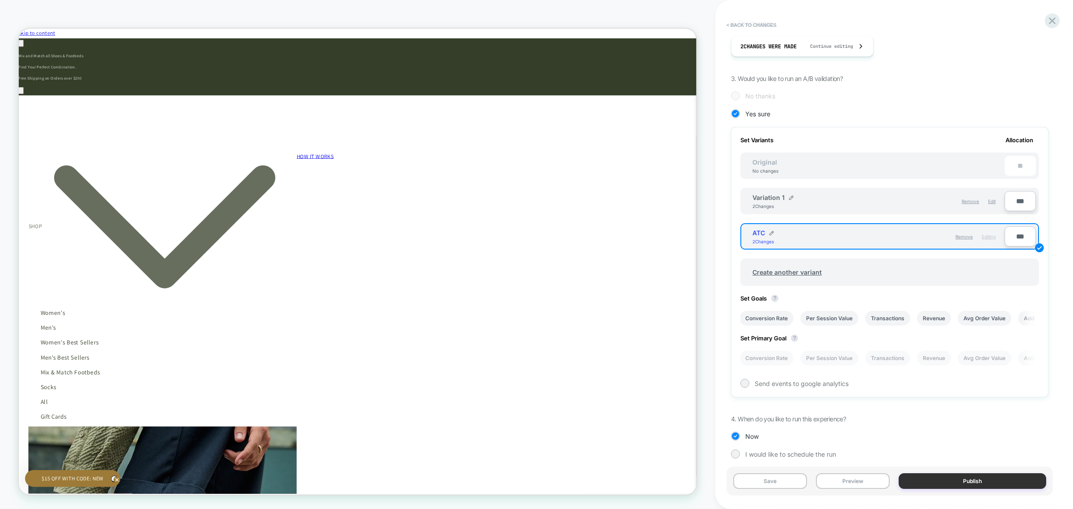
click at [1000, 484] on button "Publish" at bounding box center [971, 481] width 147 height 16
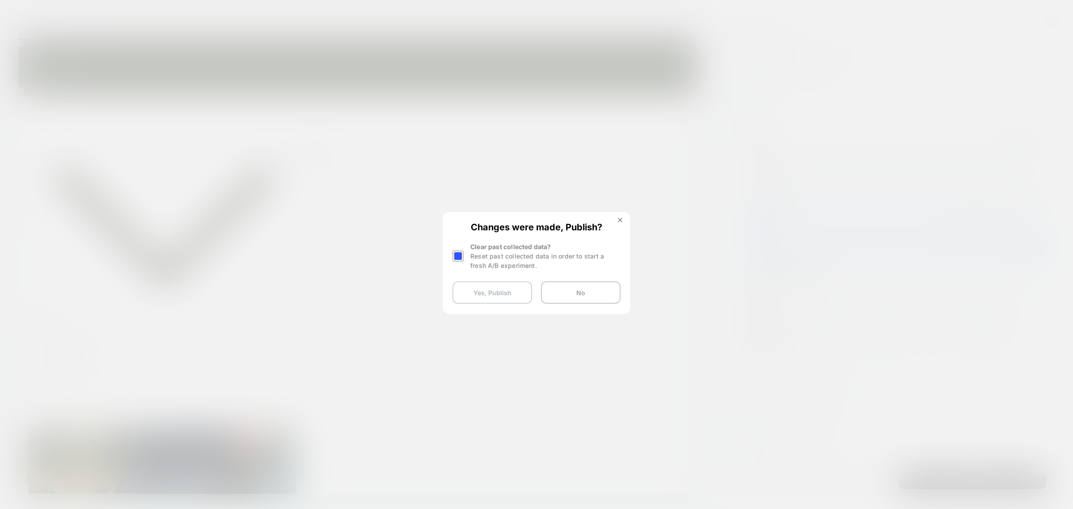
scroll to position [0, 1600]
click at [488, 293] on button "Yes, Publish" at bounding box center [492, 292] width 80 height 22
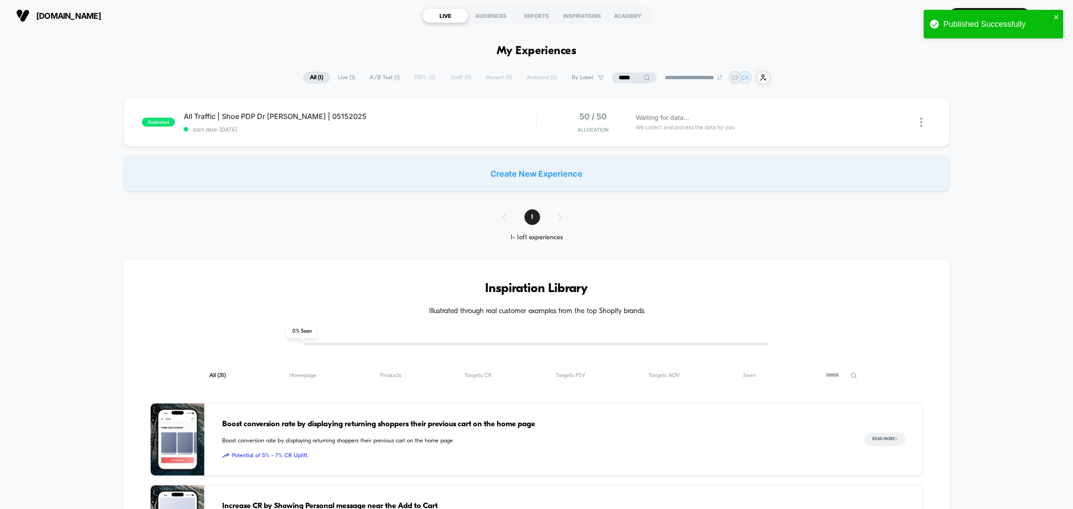
drag, startPoint x: 631, startPoint y: 79, endPoint x: 553, endPoint y: 63, distance: 79.5
click at [553, 63] on div "**********" at bounding box center [536, 511] width 1073 height 960
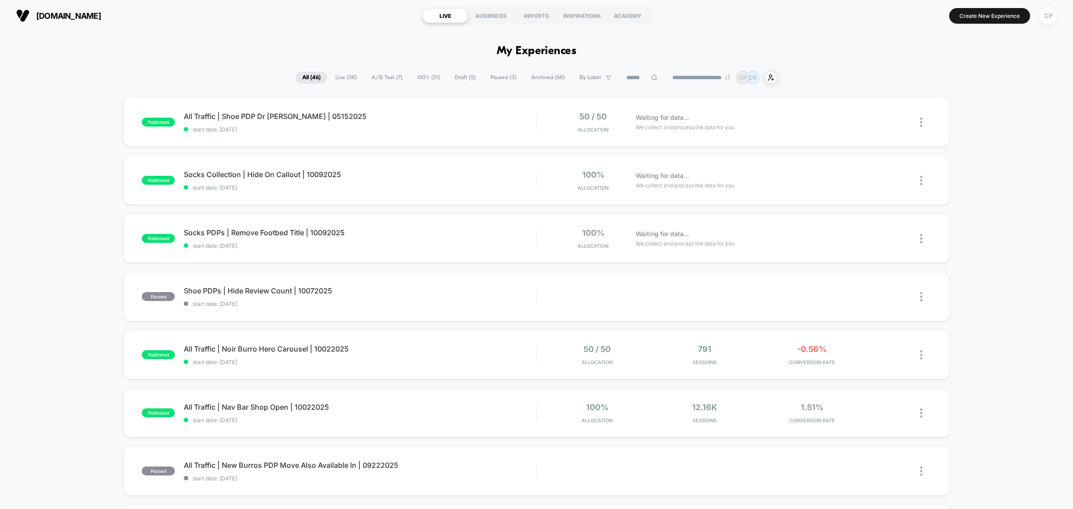
click at [1014, 139] on div "published All Traffic | Shoe PDP Dr [PERSON_NAME] | 05152025 start date: [DATE]…" at bounding box center [536, 469] width 1073 height 745
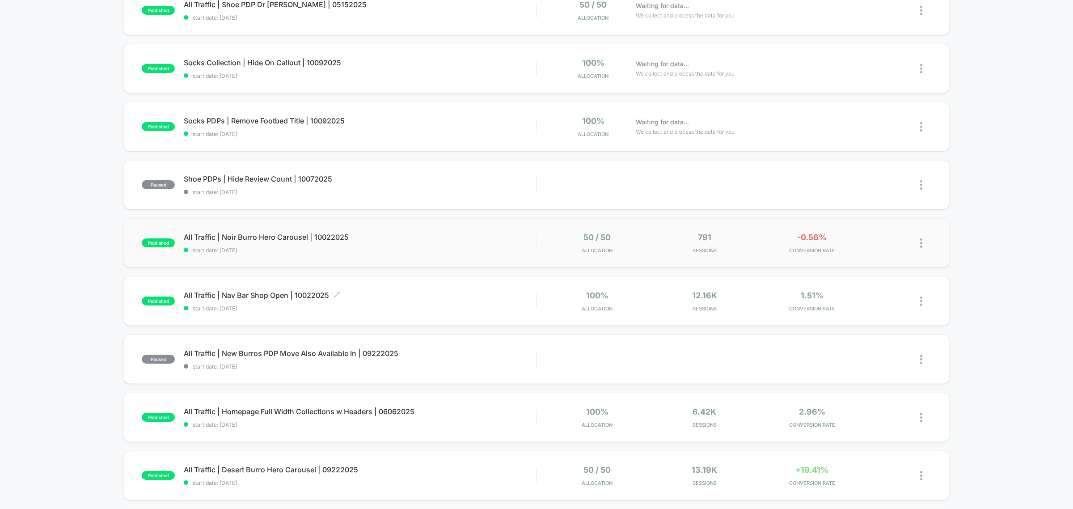
scroll to position [168, 0]
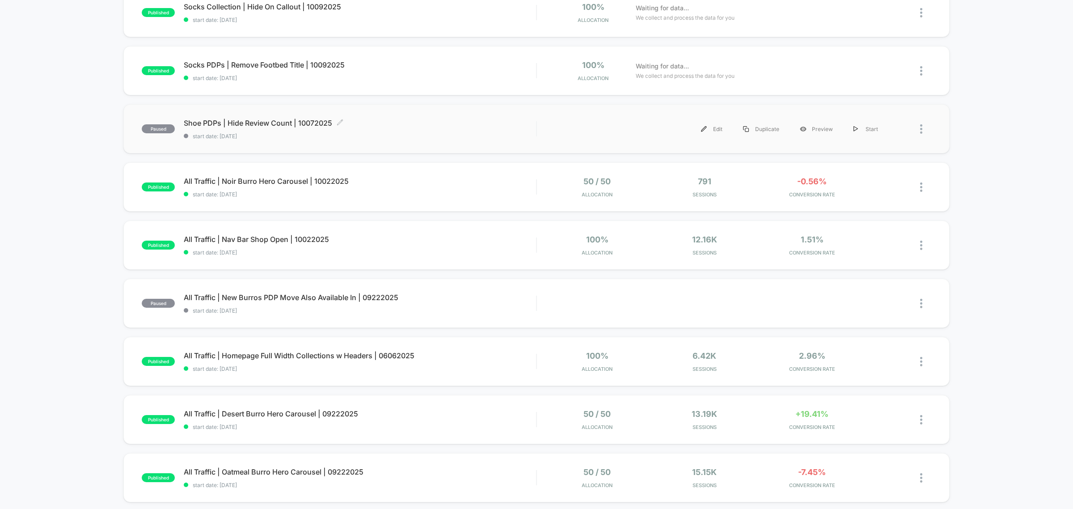
click at [281, 123] on span "Shoe PDPs | Hide Review Count | 10072025 Click to edit experience details" at bounding box center [360, 122] width 352 height 9
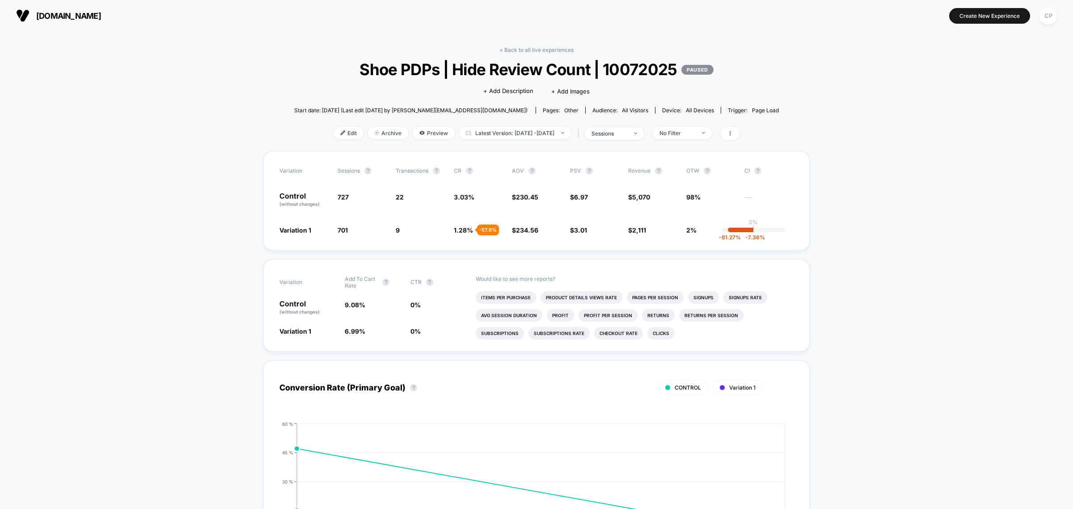
drag, startPoint x: 454, startPoint y: 231, endPoint x: 472, endPoint y: 231, distance: 17.9
click at [472, 231] on span "1.28 % - 57.6 %" at bounding box center [478, 229] width 49 height 9
drag, startPoint x: 477, startPoint y: 195, endPoint x: 449, endPoint y: 198, distance: 27.9
click at [449, 198] on div "Control (without changes) 727 22 3.03 % $ 230.45 $ 6.97 $ 5,070 98% ---" at bounding box center [536, 199] width 514 height 15
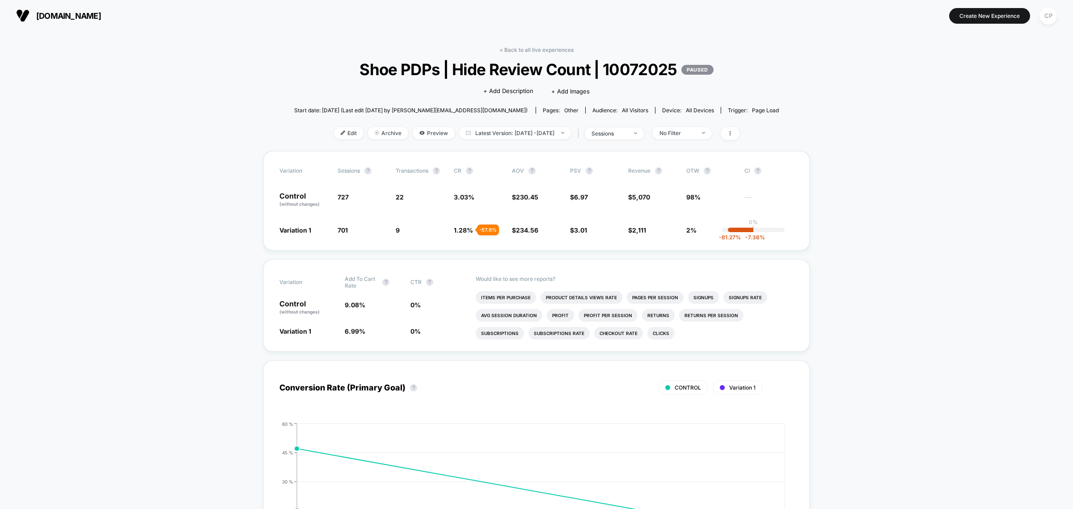
click at [552, 52] on link "< Back to all live experiences" at bounding box center [536, 49] width 74 height 7
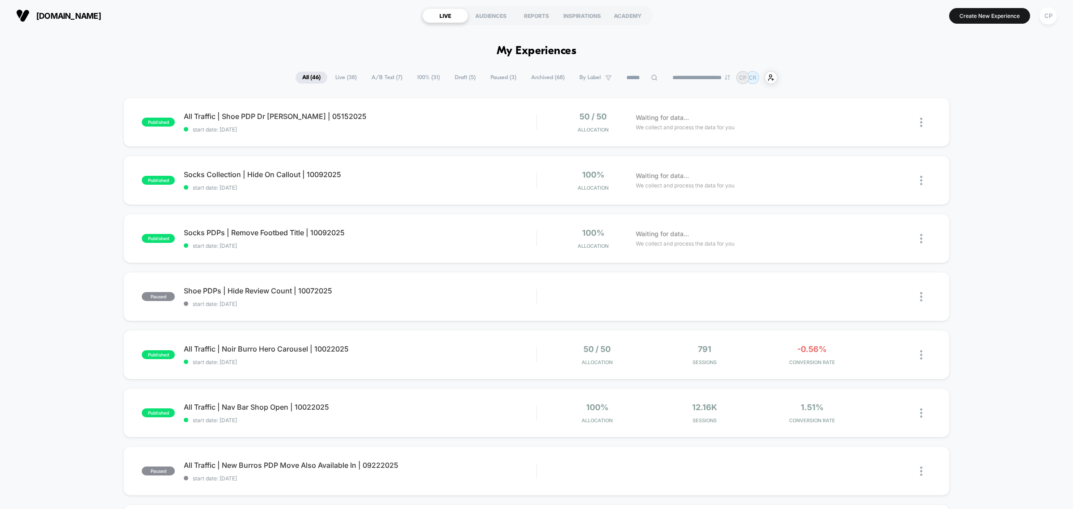
click at [494, 73] on span "Paused ( 3 )" at bounding box center [503, 78] width 39 height 12
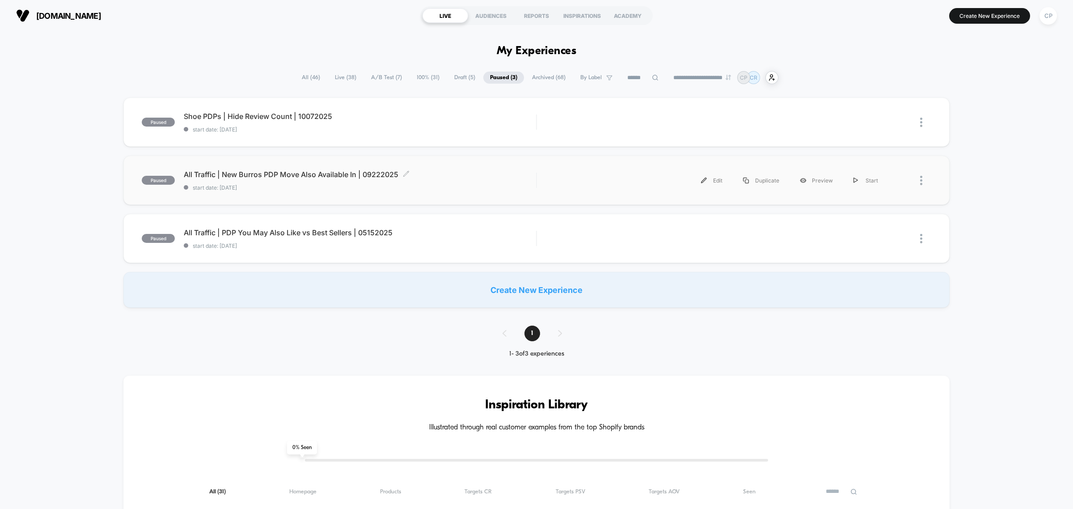
click at [304, 175] on span "All Traffic | New Burros PDP Move Also Available In | 09222025 Click to edit ex…" at bounding box center [360, 174] width 352 height 9
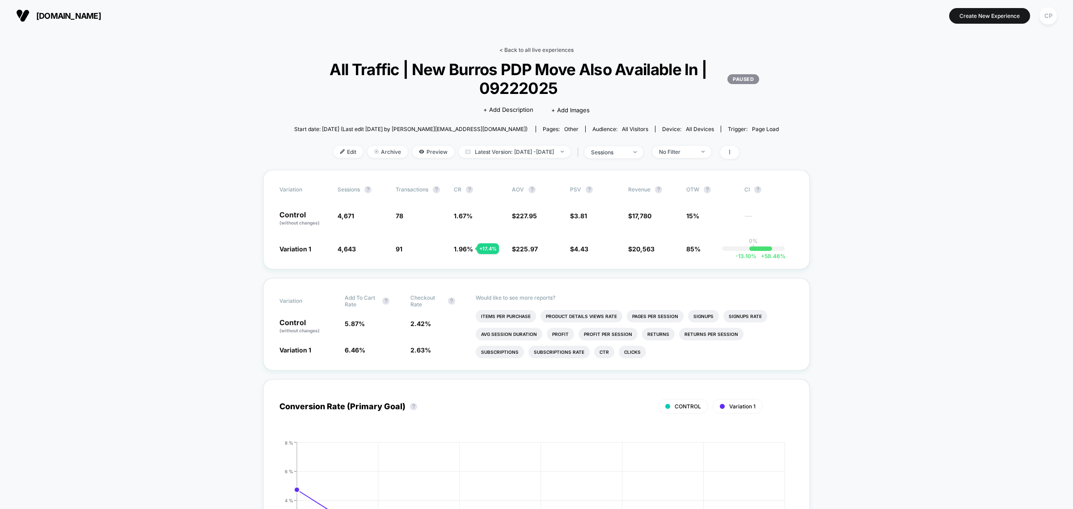
click at [544, 49] on link "< Back to all live experiences" at bounding box center [536, 49] width 74 height 7
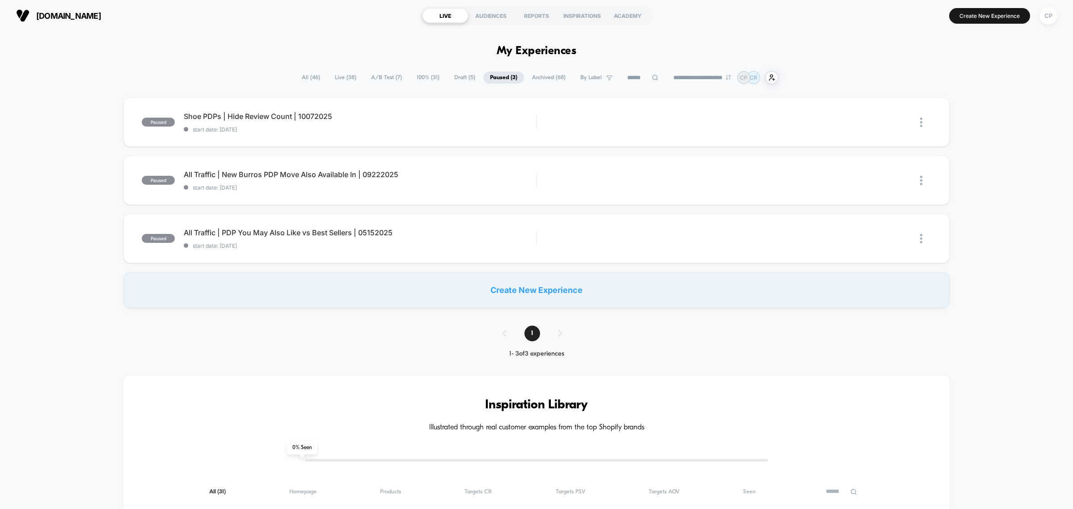
click at [313, 76] on span "All ( 46 )" at bounding box center [311, 78] width 32 height 12
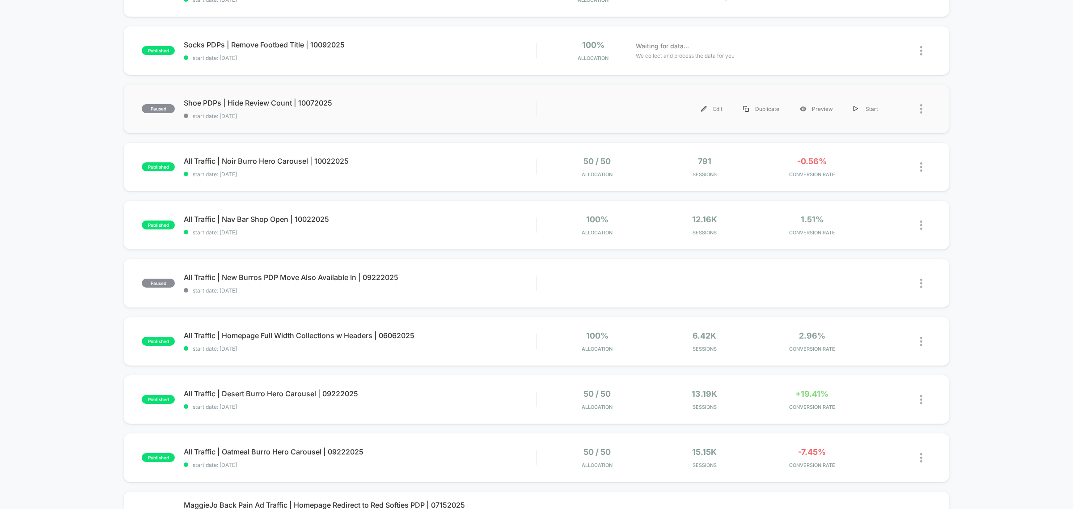
scroll to position [168, 0]
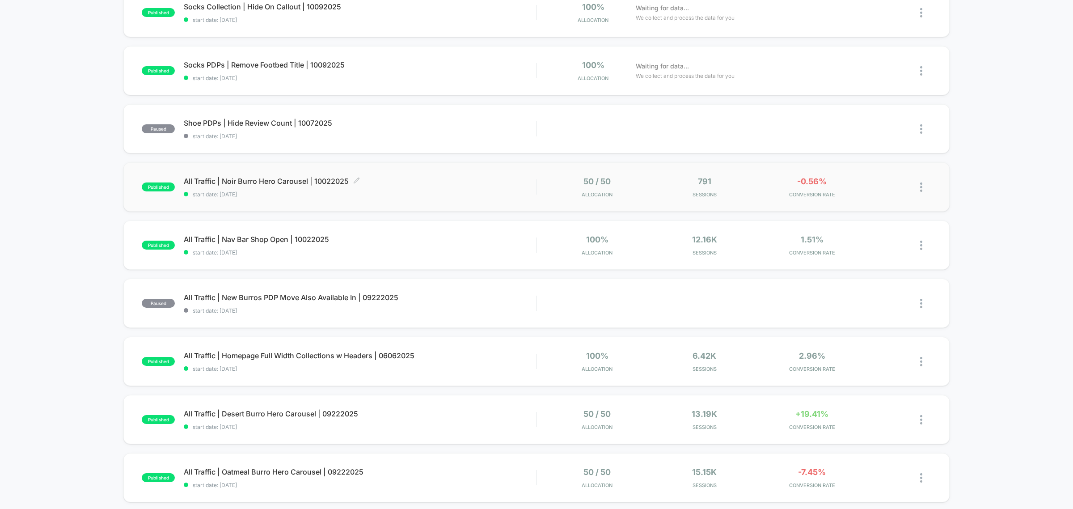
click at [296, 177] on span "All Traffic | Noir Burro Hero Carousel | 10022025 Click to edit experience deta…" at bounding box center [360, 181] width 352 height 9
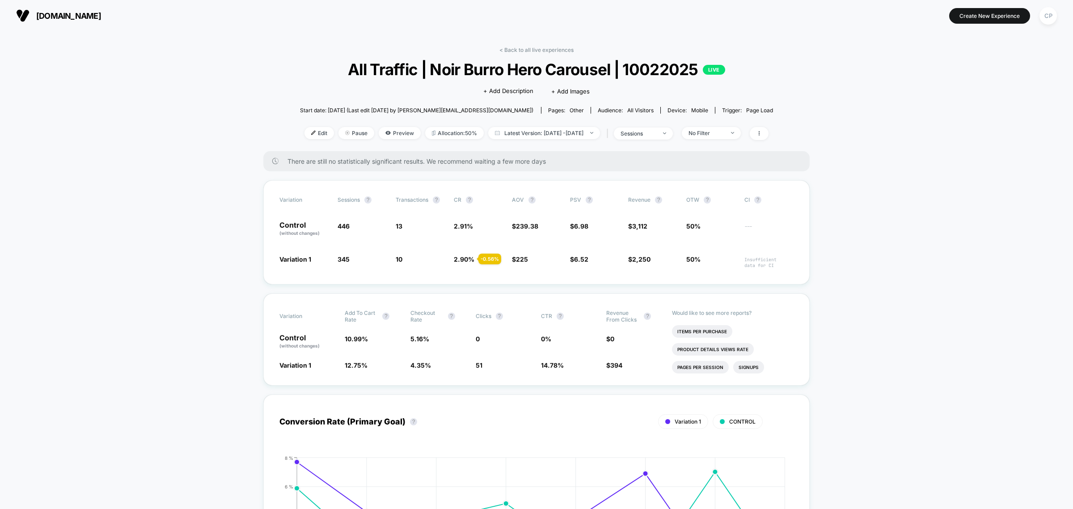
click at [529, 50] on link "< Back to all live experiences" at bounding box center [536, 49] width 74 height 7
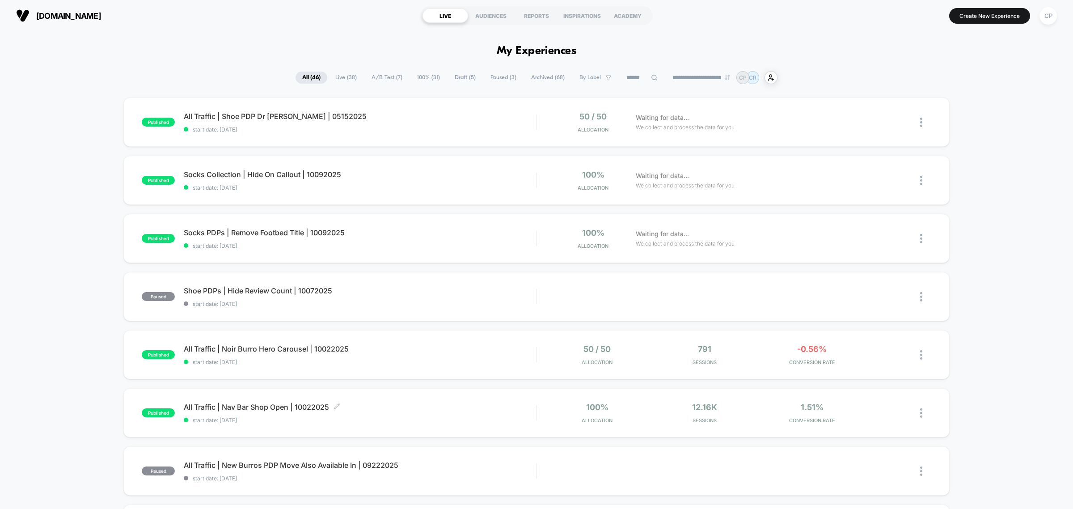
scroll to position [168, 0]
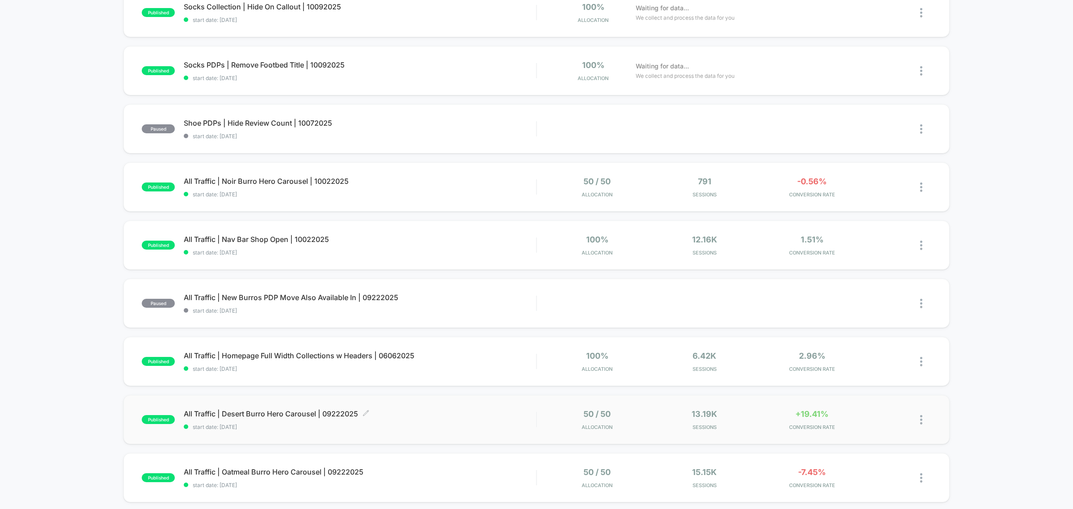
click at [301, 409] on span "All Traffic | Desert Burro Hero Carousel | 09222025 Click to edit experience de…" at bounding box center [360, 413] width 352 height 9
